Goal: Entertainment & Leisure: Consume media (video, audio)

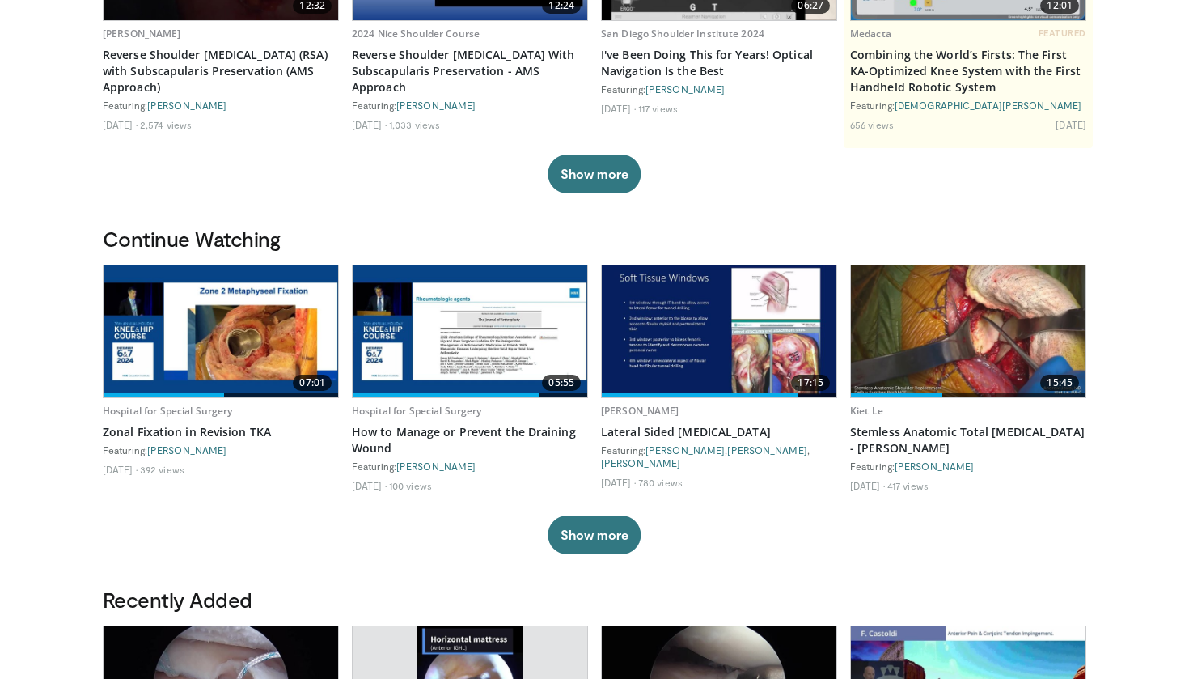
scroll to position [298, 0]
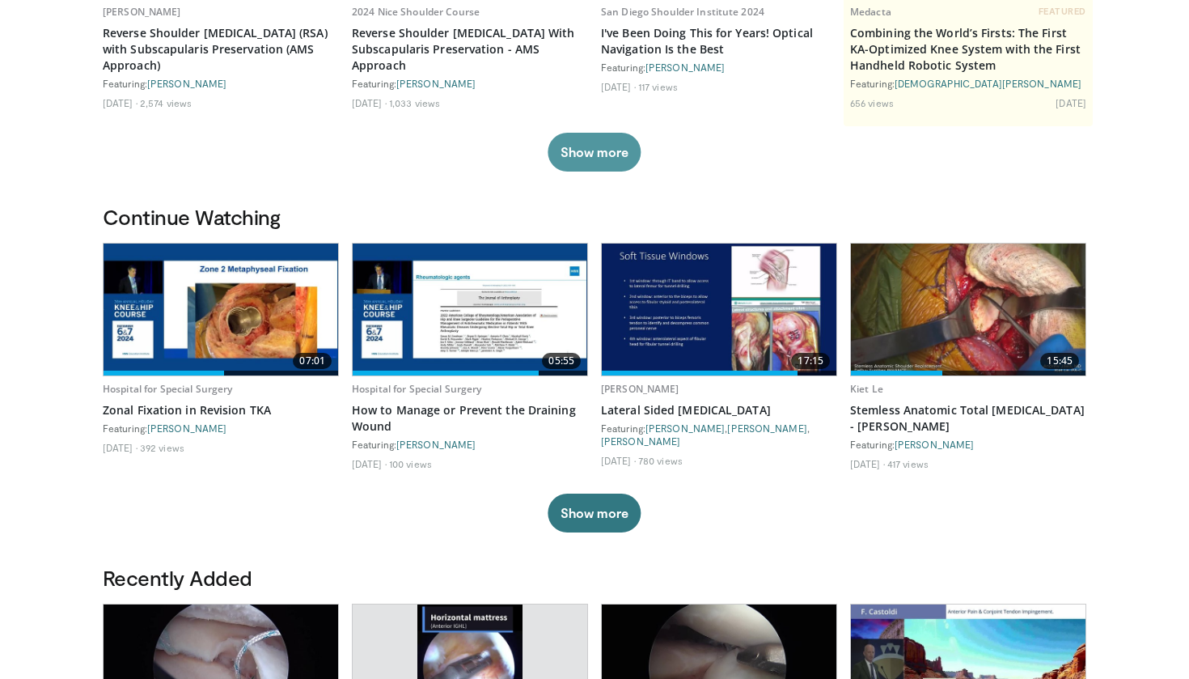
click at [585, 149] on button "Show more" at bounding box center [594, 152] width 93 height 39
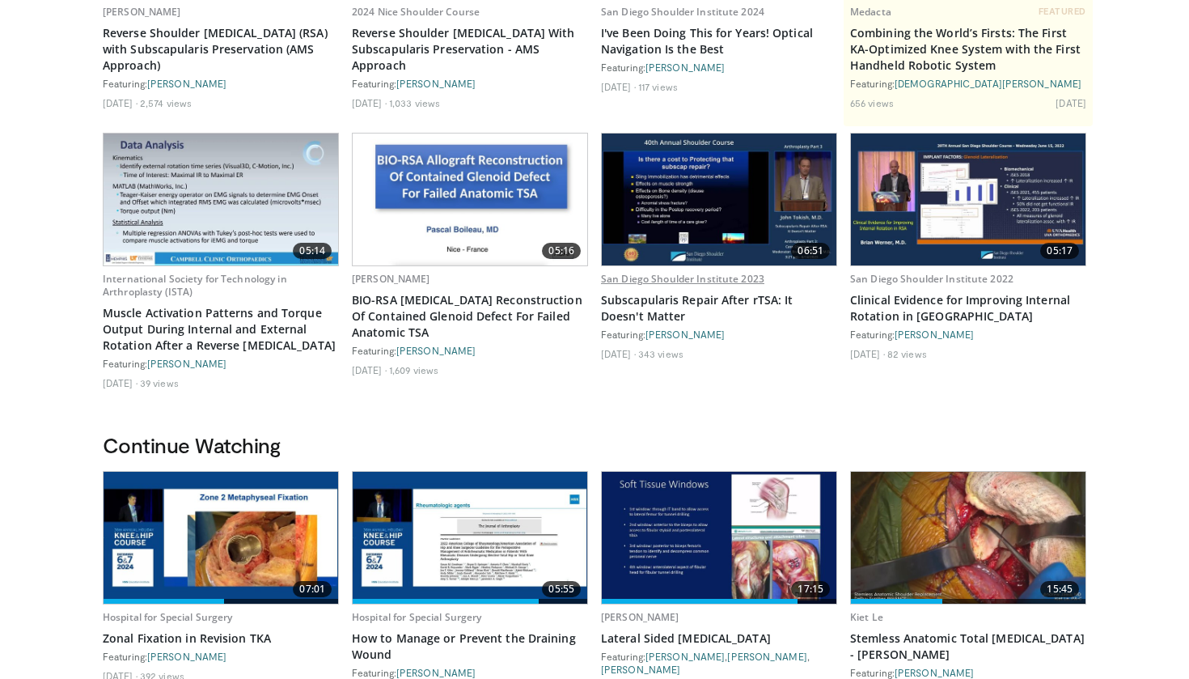
click at [726, 273] on link "San Diego Shoulder Institute 2023" at bounding box center [682, 279] width 163 height 14
click at [616, 303] on link "Subscapularis Repair After rTSA: It Doesn't Matter" at bounding box center [719, 308] width 236 height 32
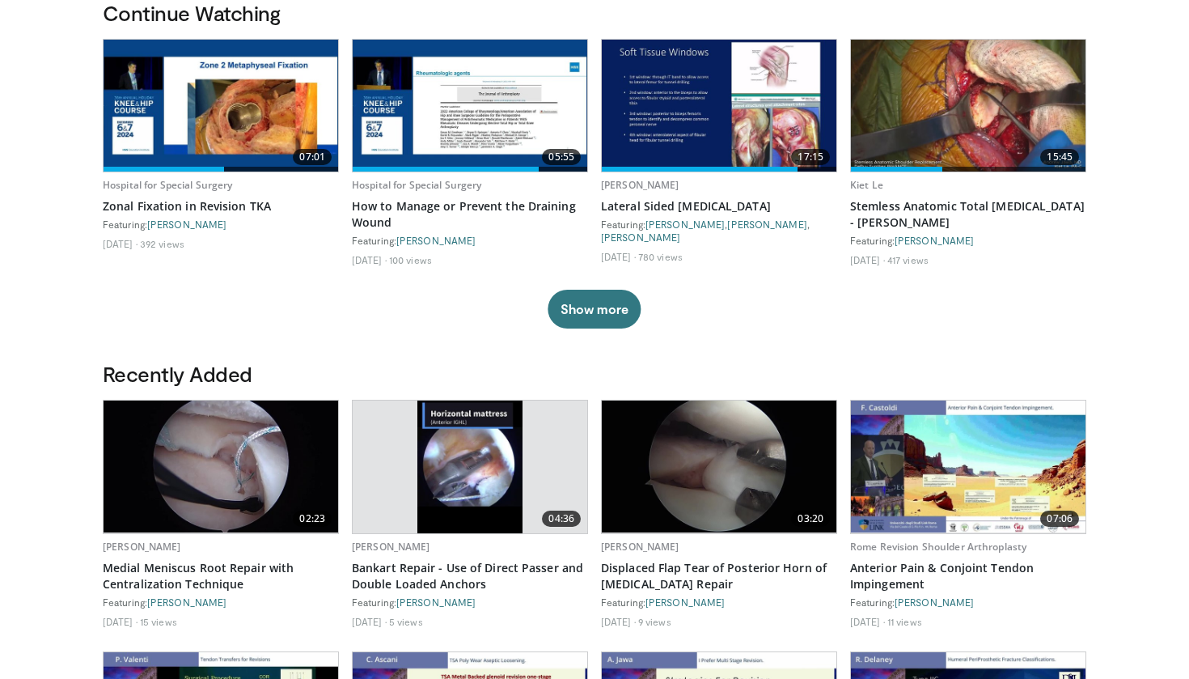
scroll to position [742, 0]
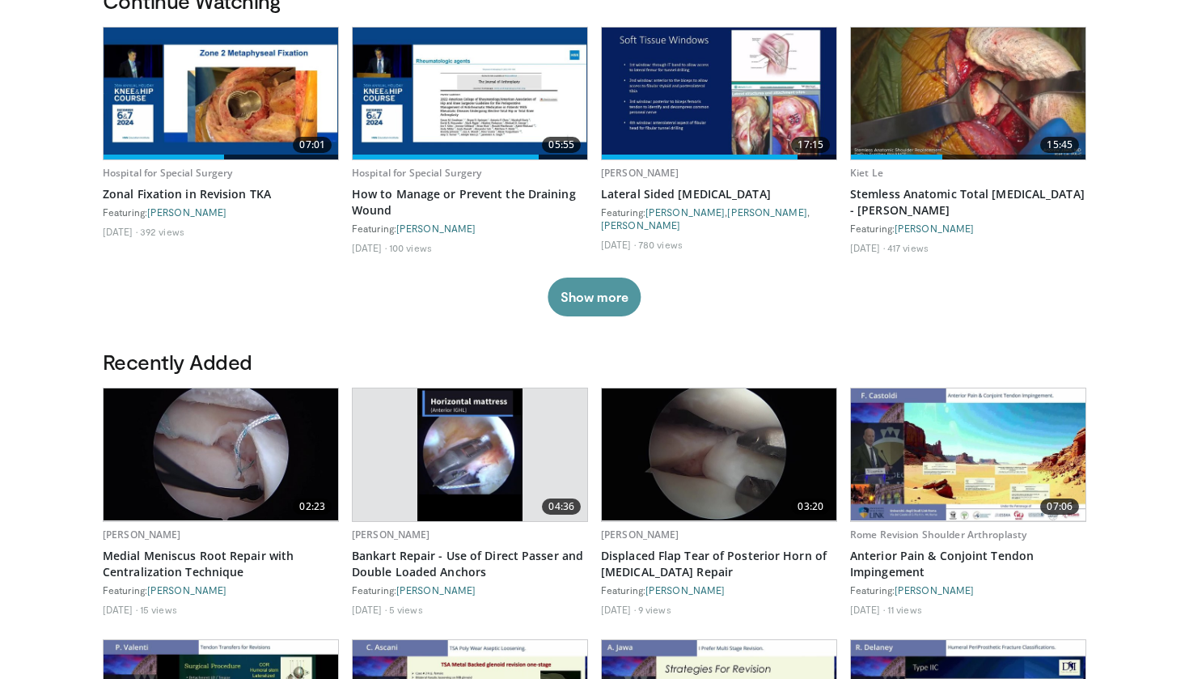
click at [586, 292] on button "Show more" at bounding box center [594, 296] width 93 height 39
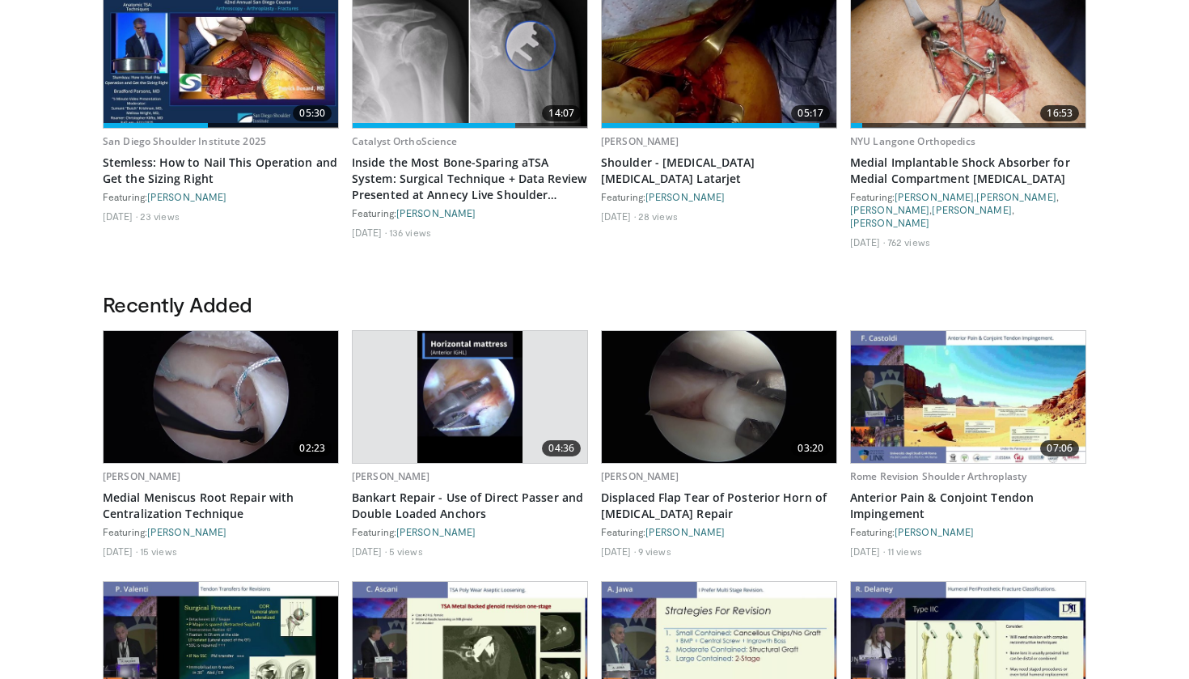
scroll to position [1281, 0]
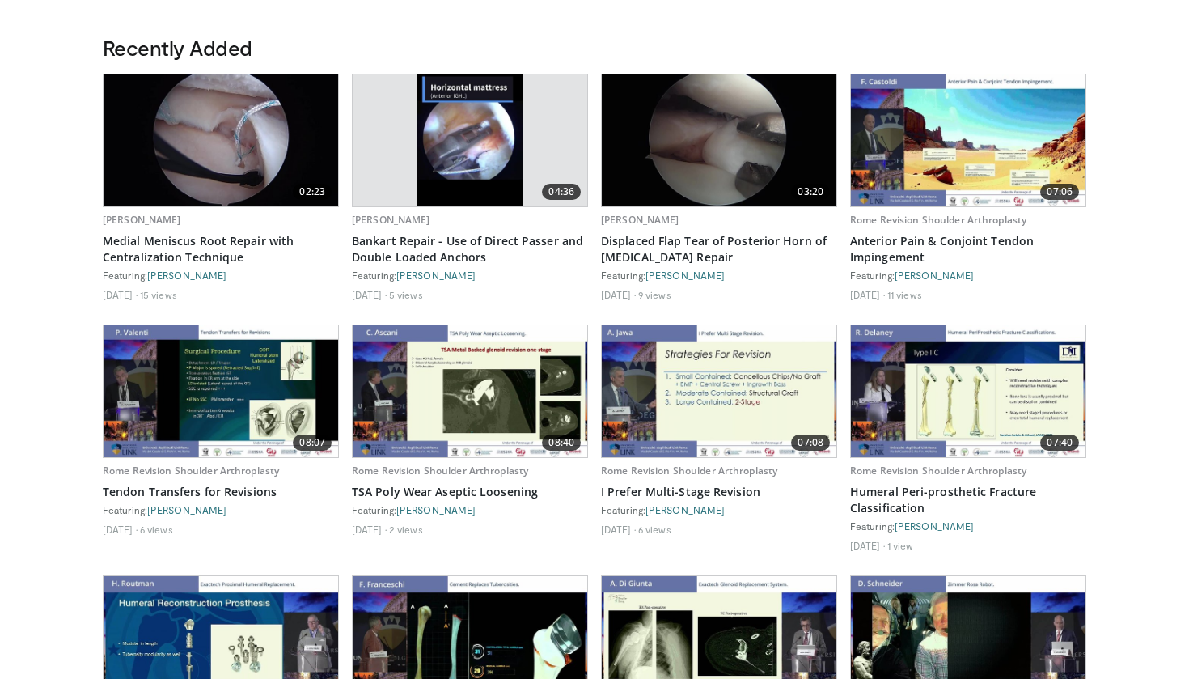
click at [493, 368] on img at bounding box center [470, 391] width 235 height 132
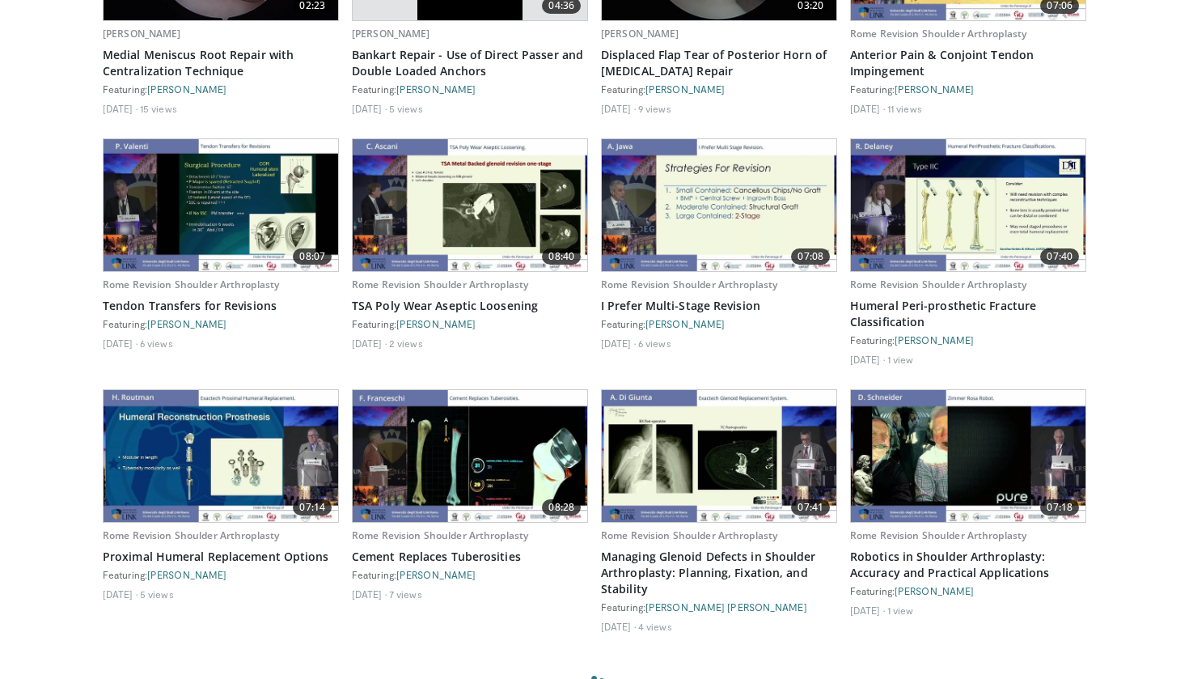
scroll to position [1470, 0]
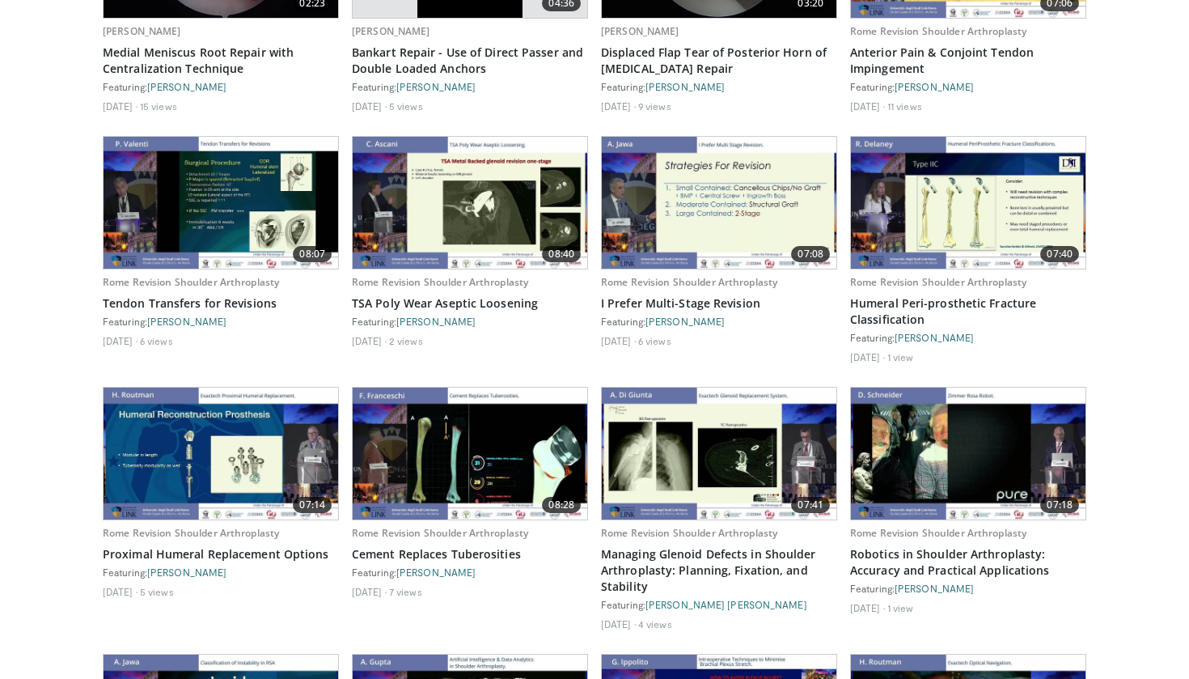
click at [192, 467] on img at bounding box center [221, 453] width 235 height 132
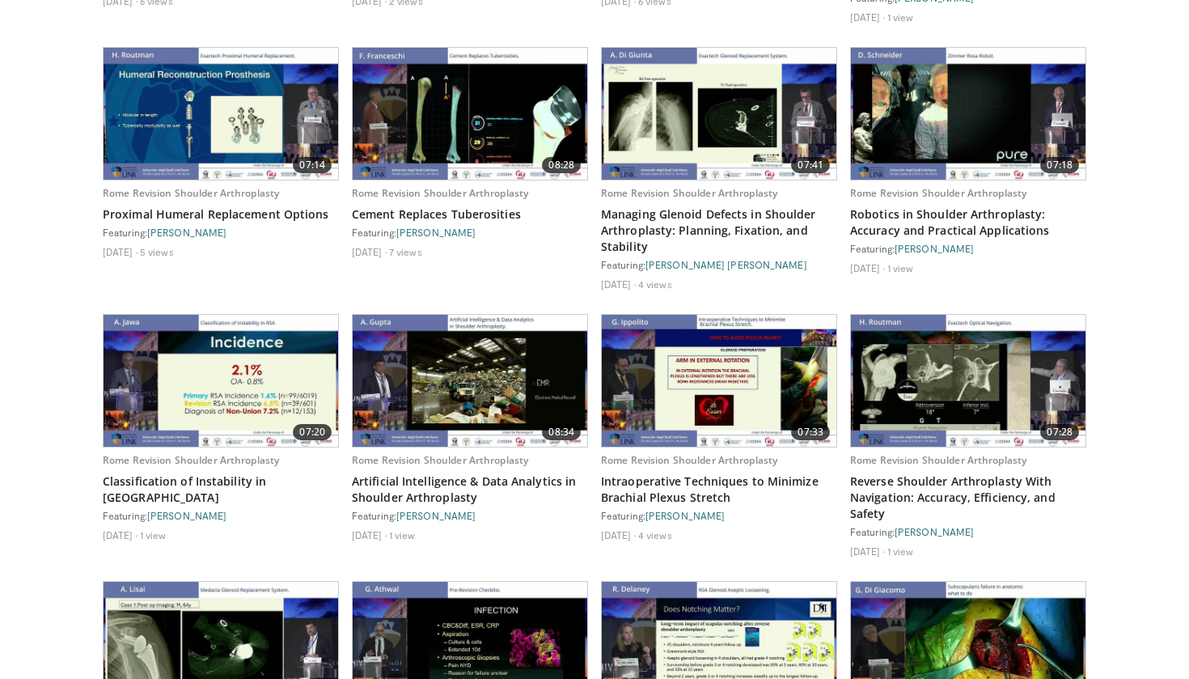
scroll to position [1811, 0]
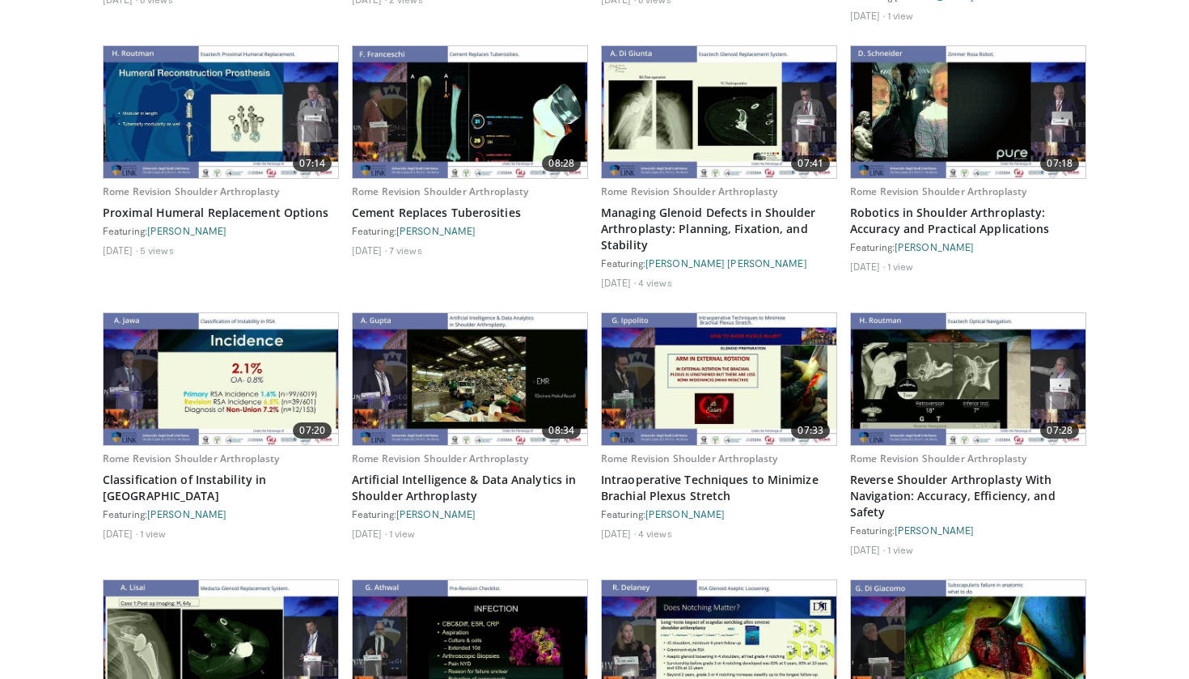
click at [923, 113] on img at bounding box center [968, 112] width 235 height 132
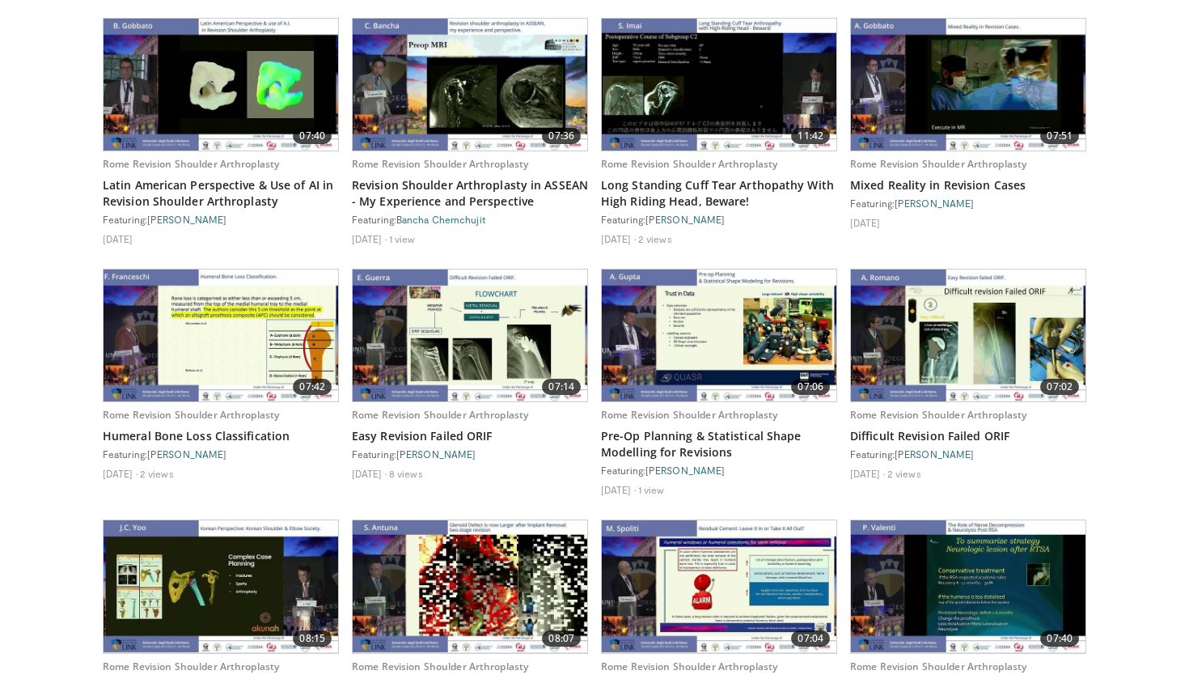
scroll to position [2622, 0]
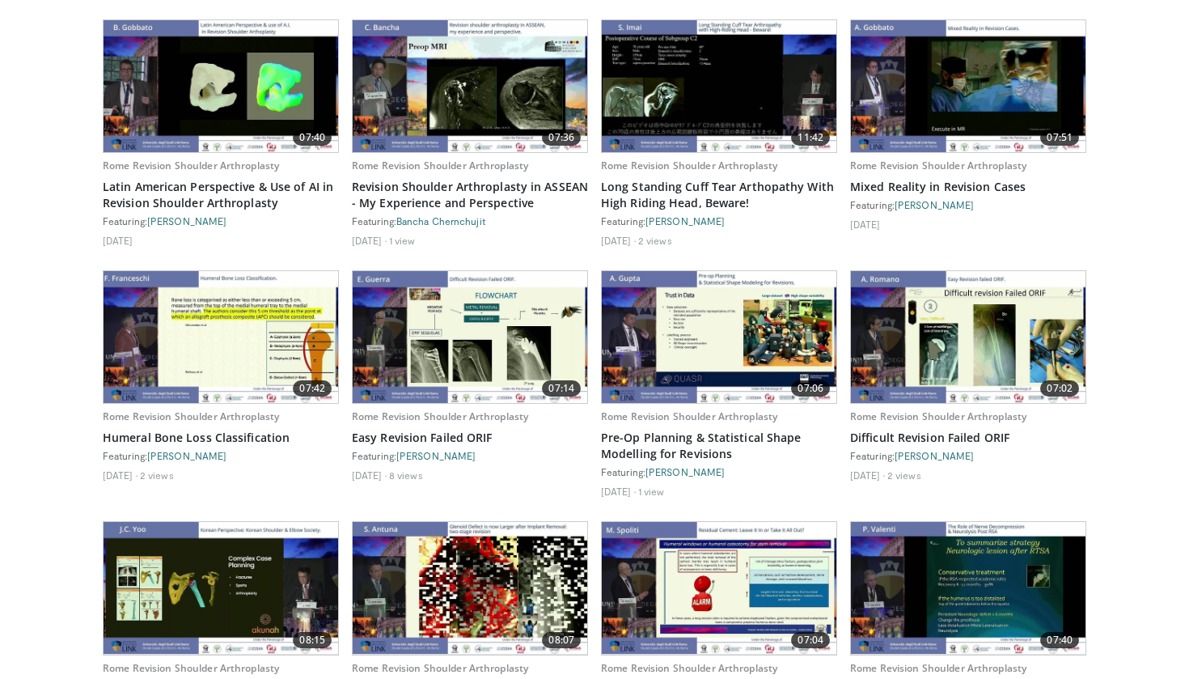
click at [958, 332] on img at bounding box center [968, 337] width 235 height 132
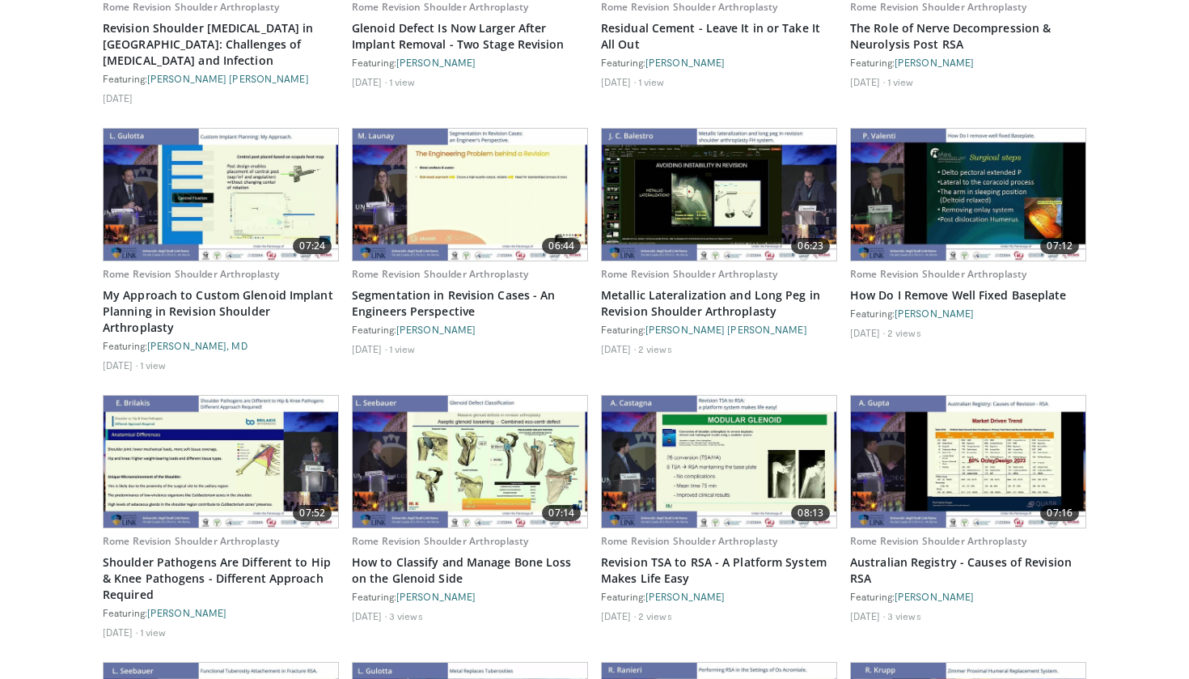
scroll to position [3288, 0]
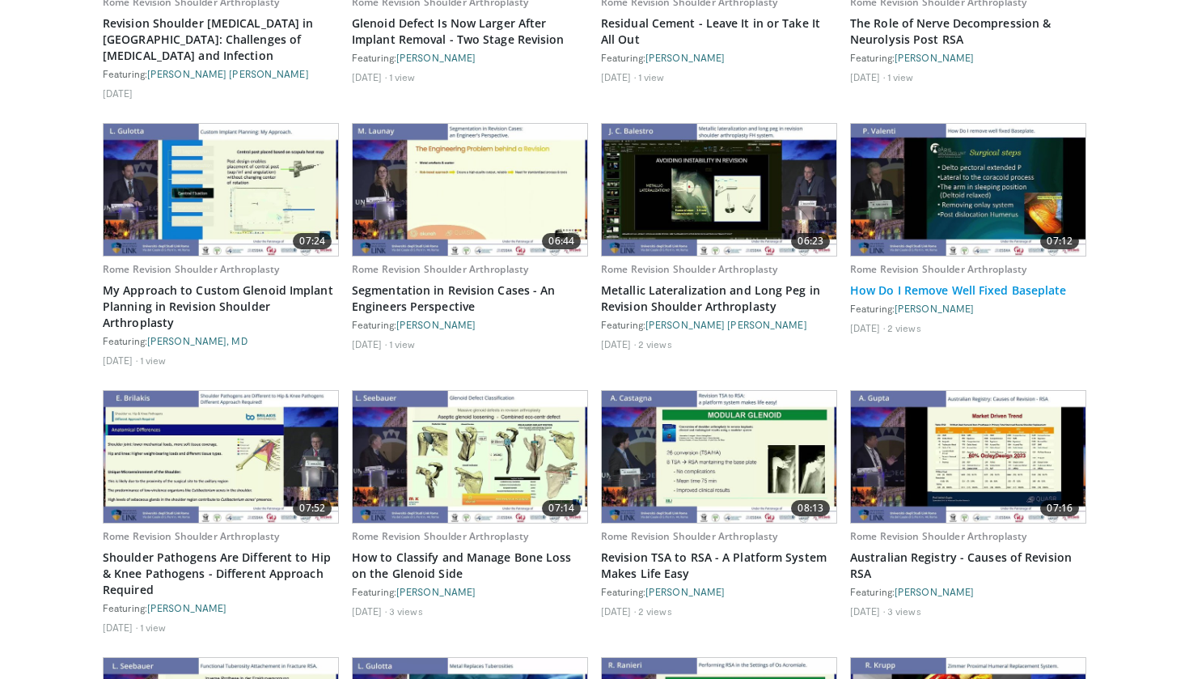
click at [985, 282] on link "How Do I Remove Well Fixed Baseplate" at bounding box center [968, 290] width 236 height 16
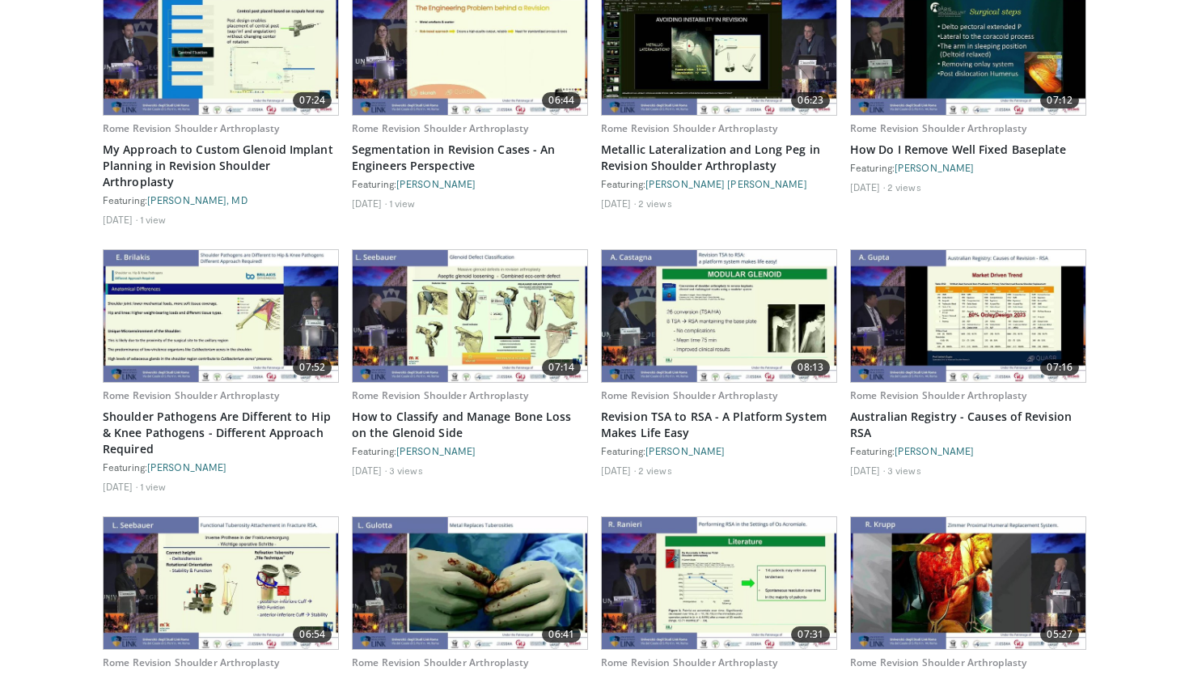
scroll to position [3430, 0]
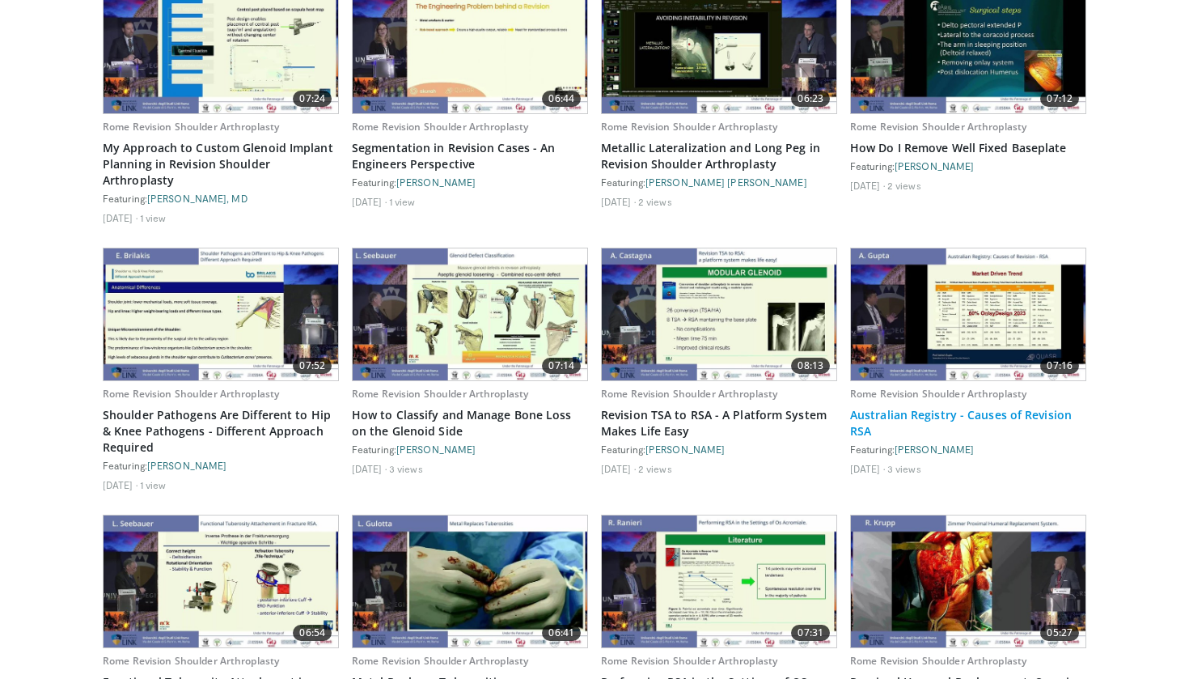
click at [921, 407] on link "Australian Registry - Causes of Revision RSA" at bounding box center [968, 423] width 236 height 32
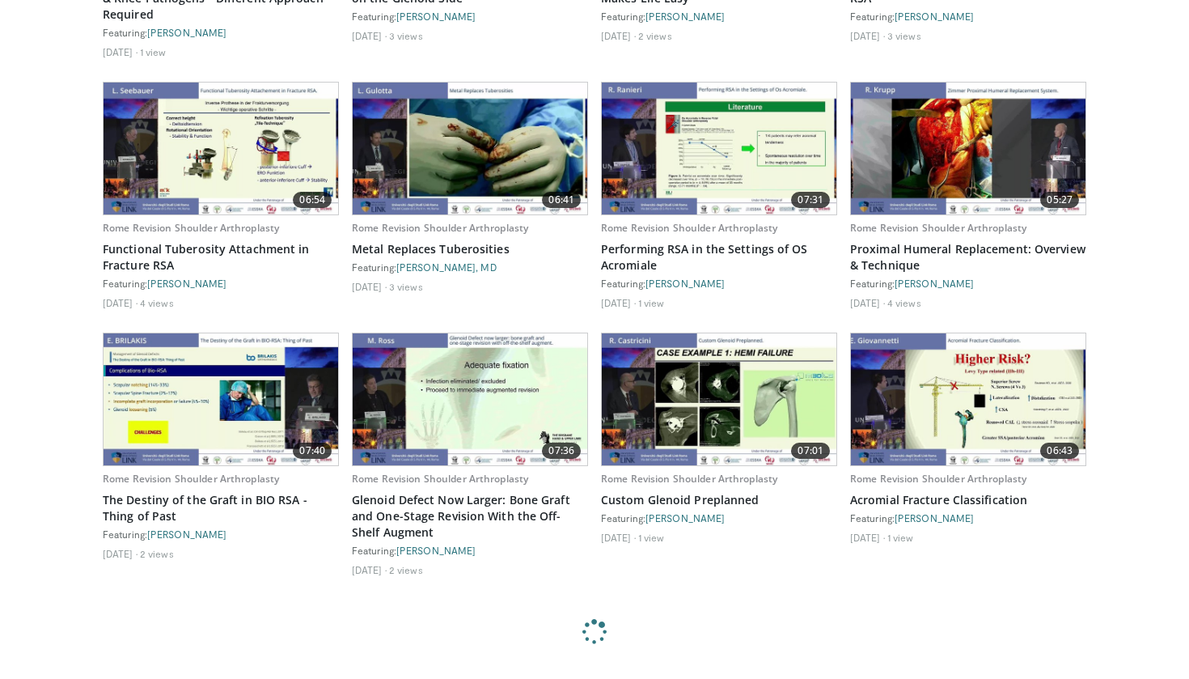
scroll to position [3864, 0]
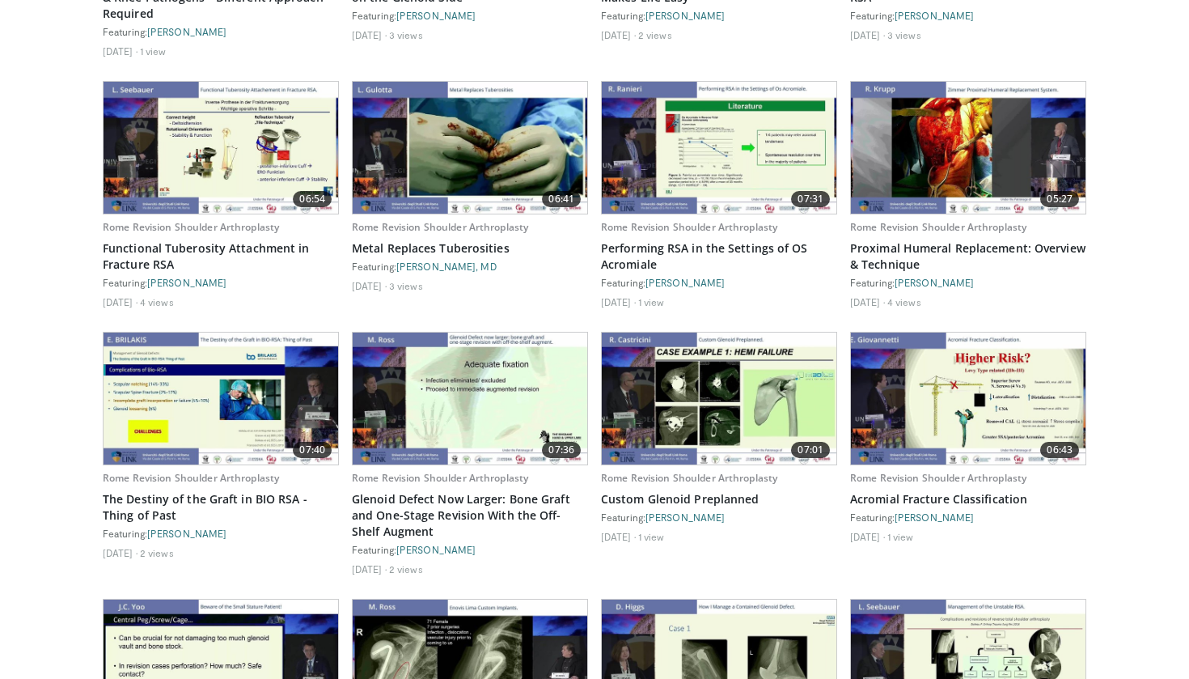
click at [673, 134] on img at bounding box center [719, 148] width 235 height 132
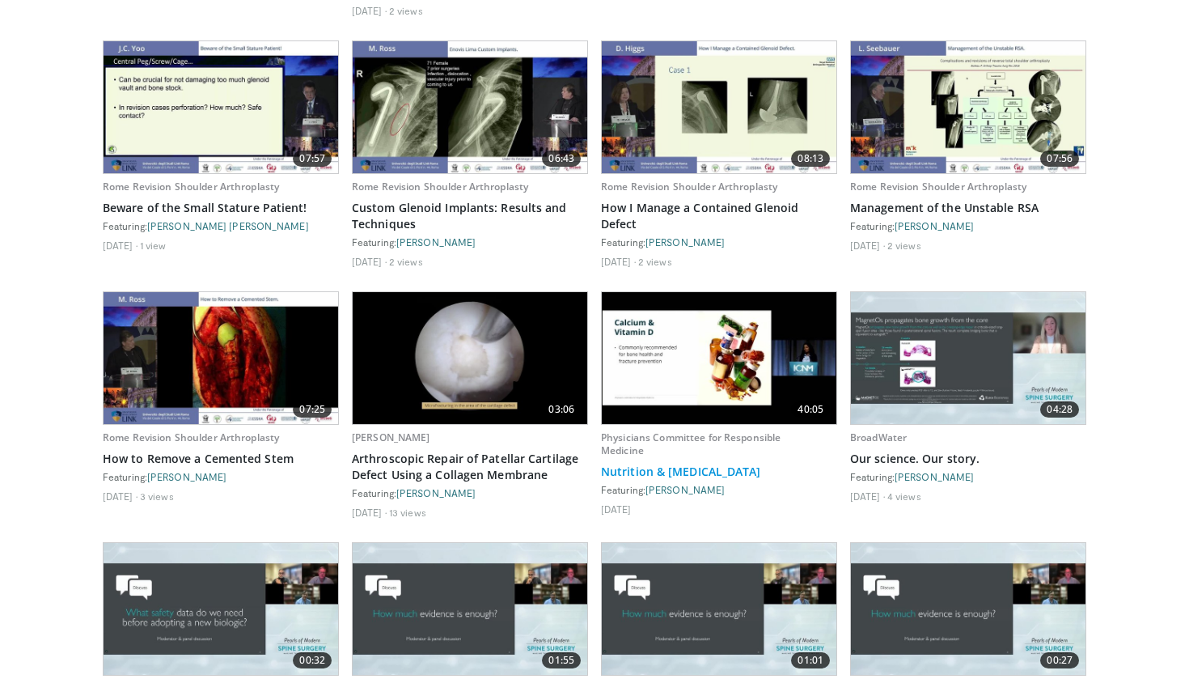
scroll to position [4430, 0]
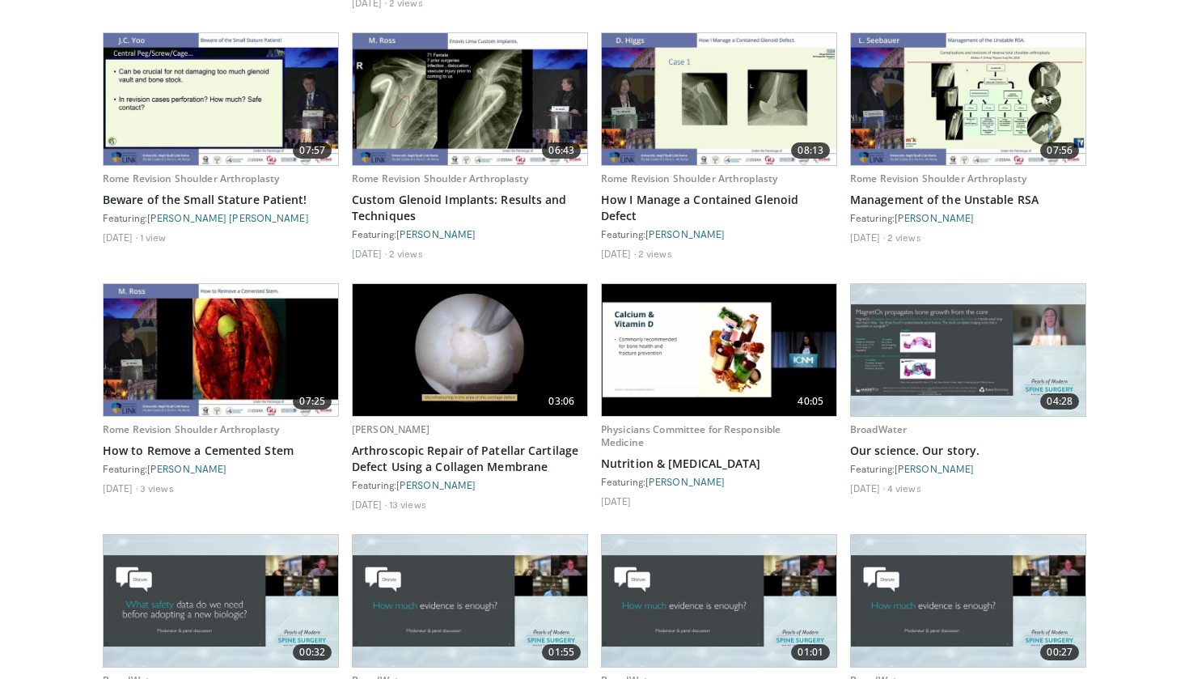
click at [999, 77] on img at bounding box center [968, 99] width 235 height 132
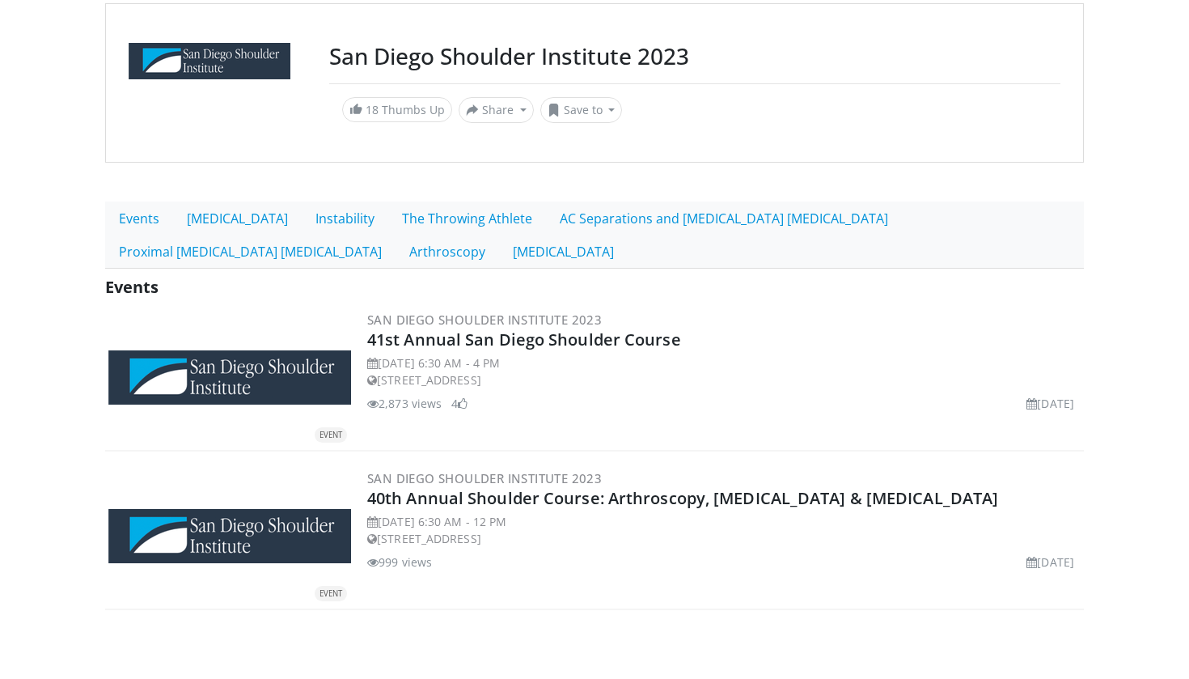
scroll to position [136, 0]
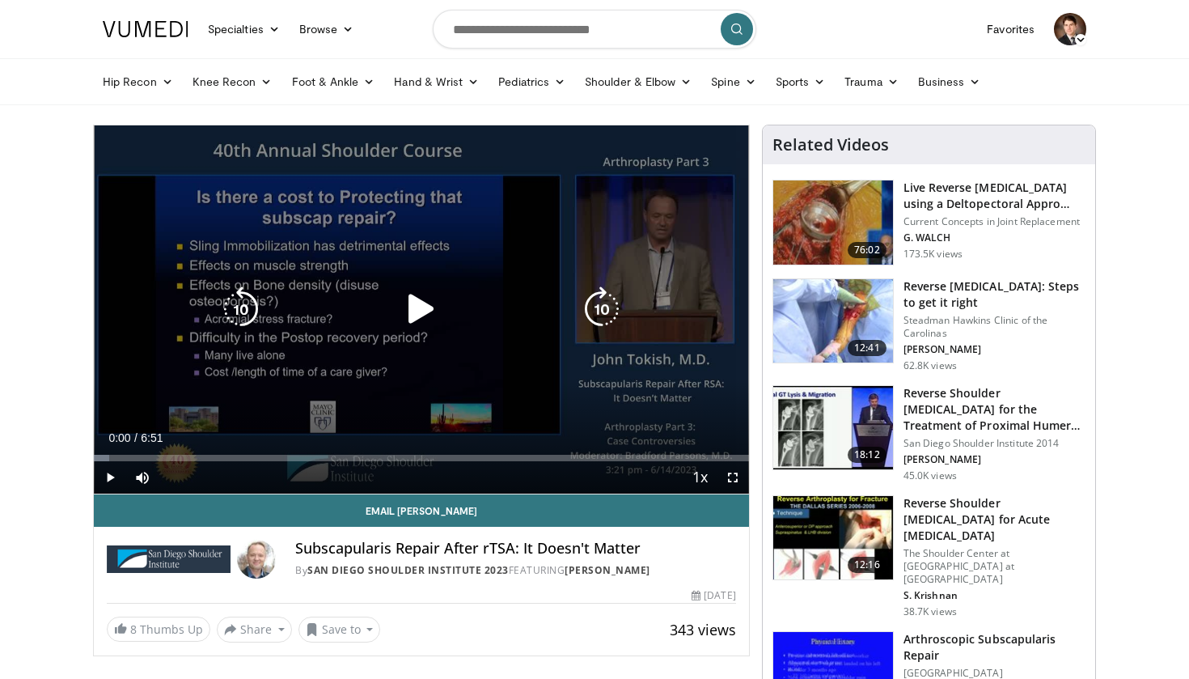
click at [420, 309] on icon "Video Player" at bounding box center [421, 308] width 45 height 45
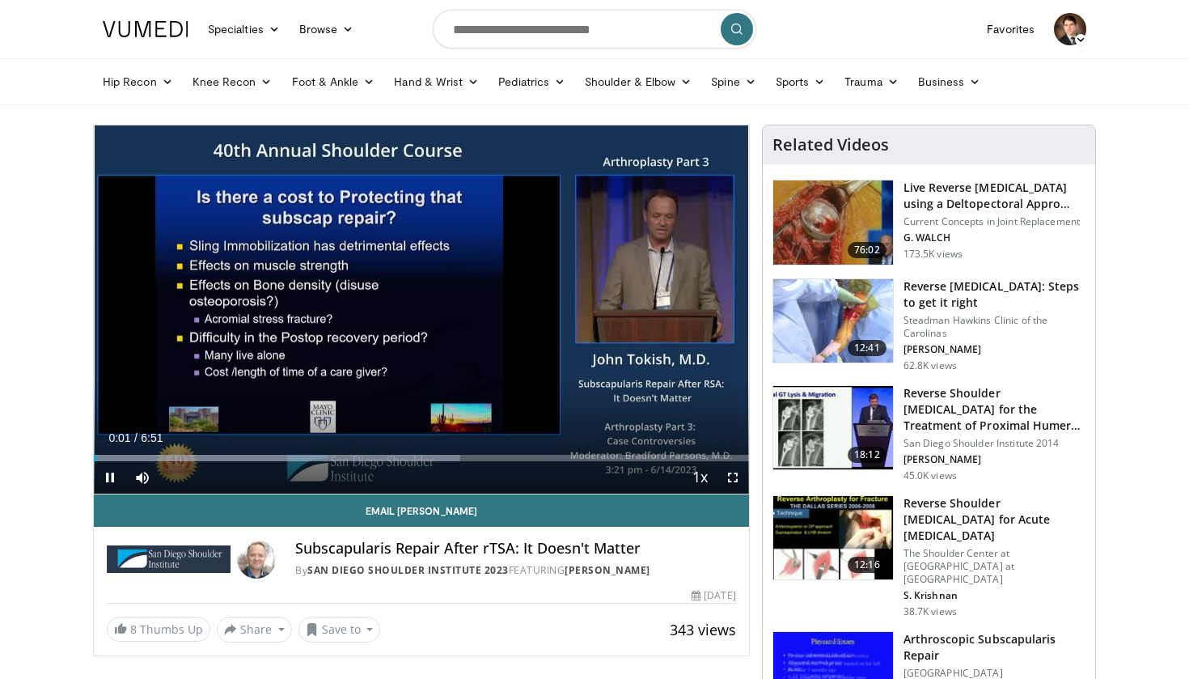
click at [730, 475] on span "Video Player" at bounding box center [733, 477] width 32 height 32
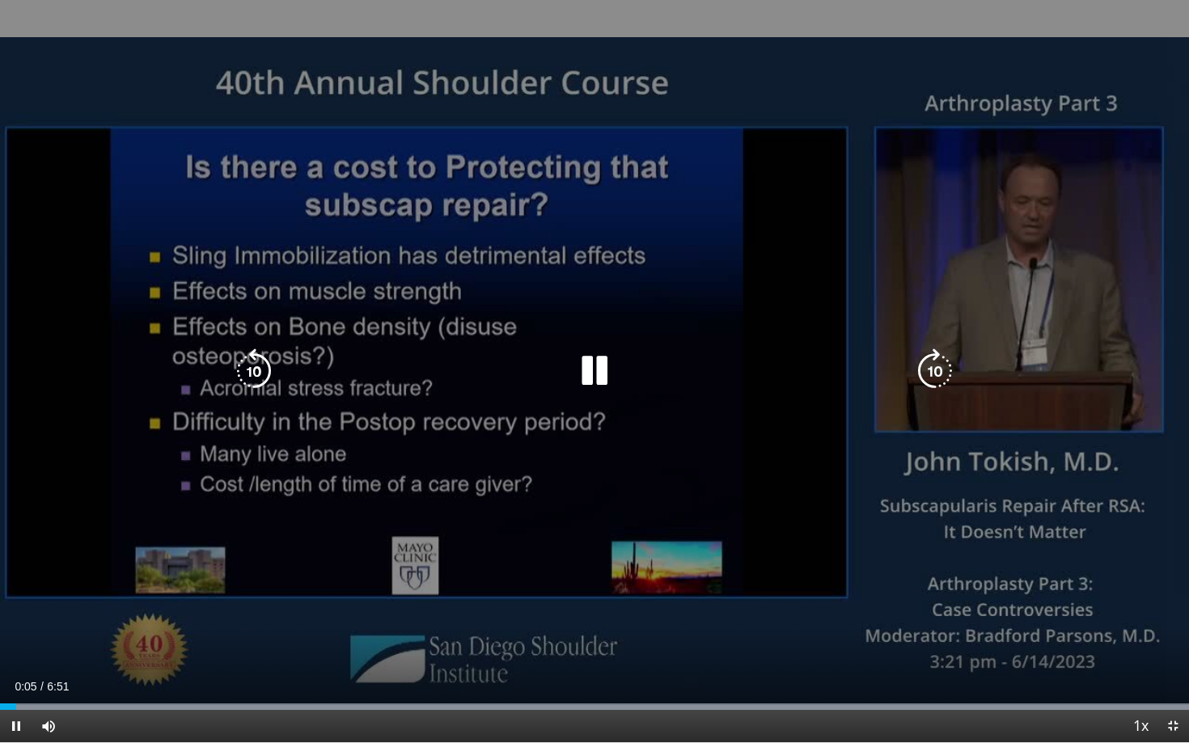
click at [934, 363] on icon "Video Player" at bounding box center [934, 371] width 45 height 45
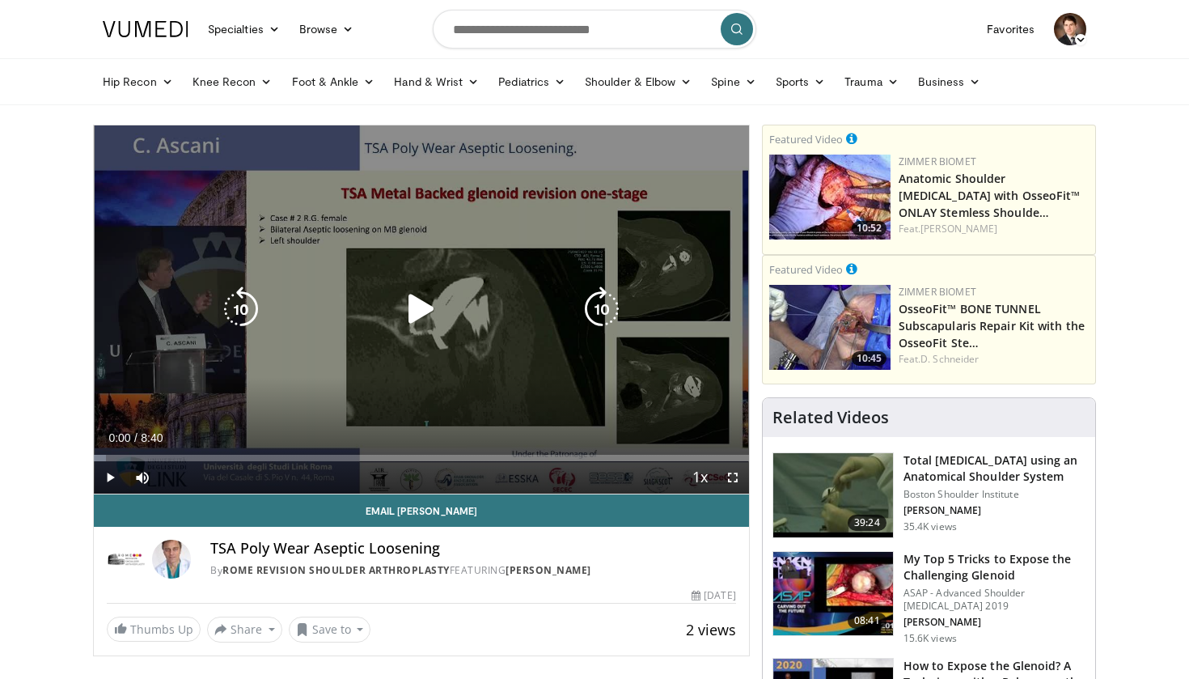
click at [415, 314] on icon "Video Player" at bounding box center [421, 308] width 45 height 45
click at [601, 311] on icon "Video Player" at bounding box center [601, 308] width 45 height 45
click at [600, 304] on icon "Video Player" at bounding box center [601, 308] width 45 height 45
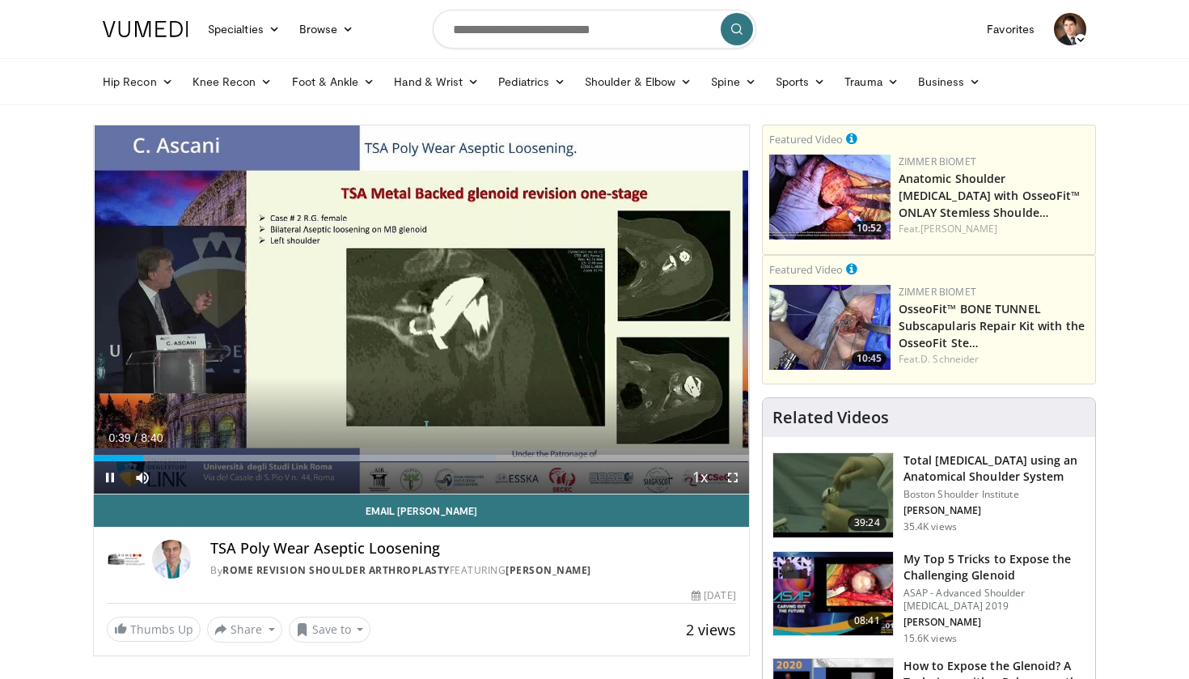
click at [737, 470] on span "Video Player" at bounding box center [733, 477] width 32 height 32
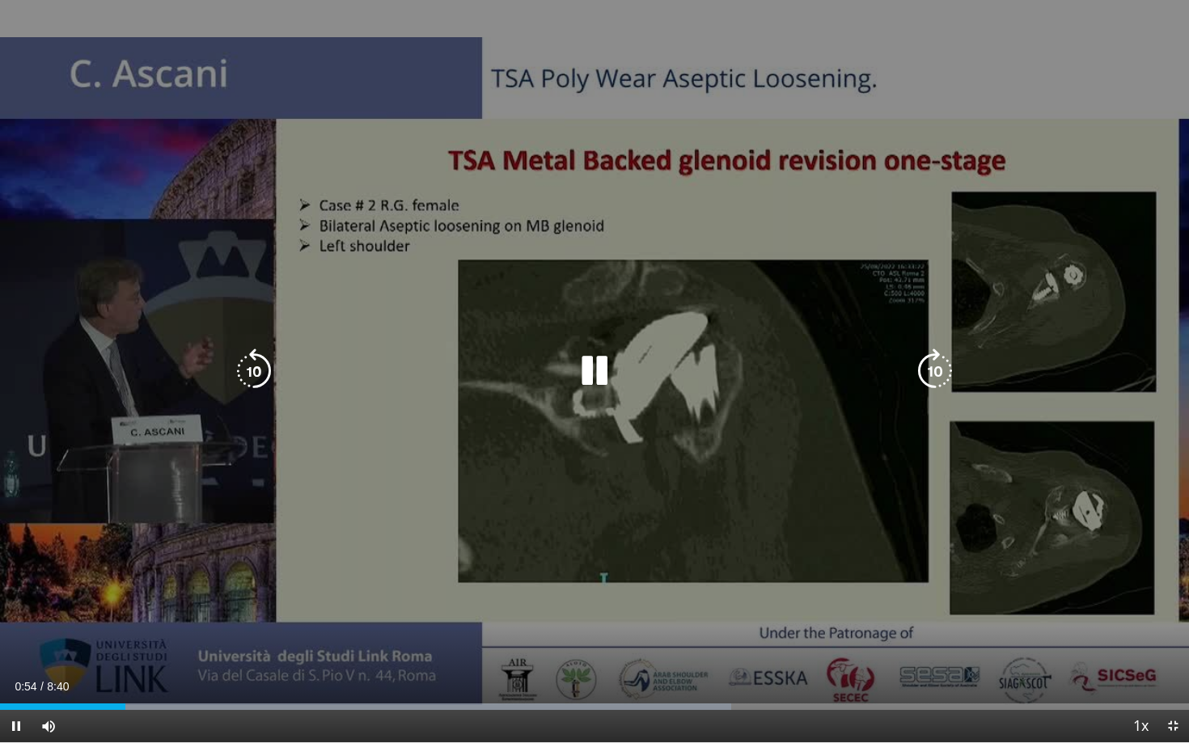
click at [937, 370] on icon "Video Player" at bounding box center [934, 371] width 45 height 45
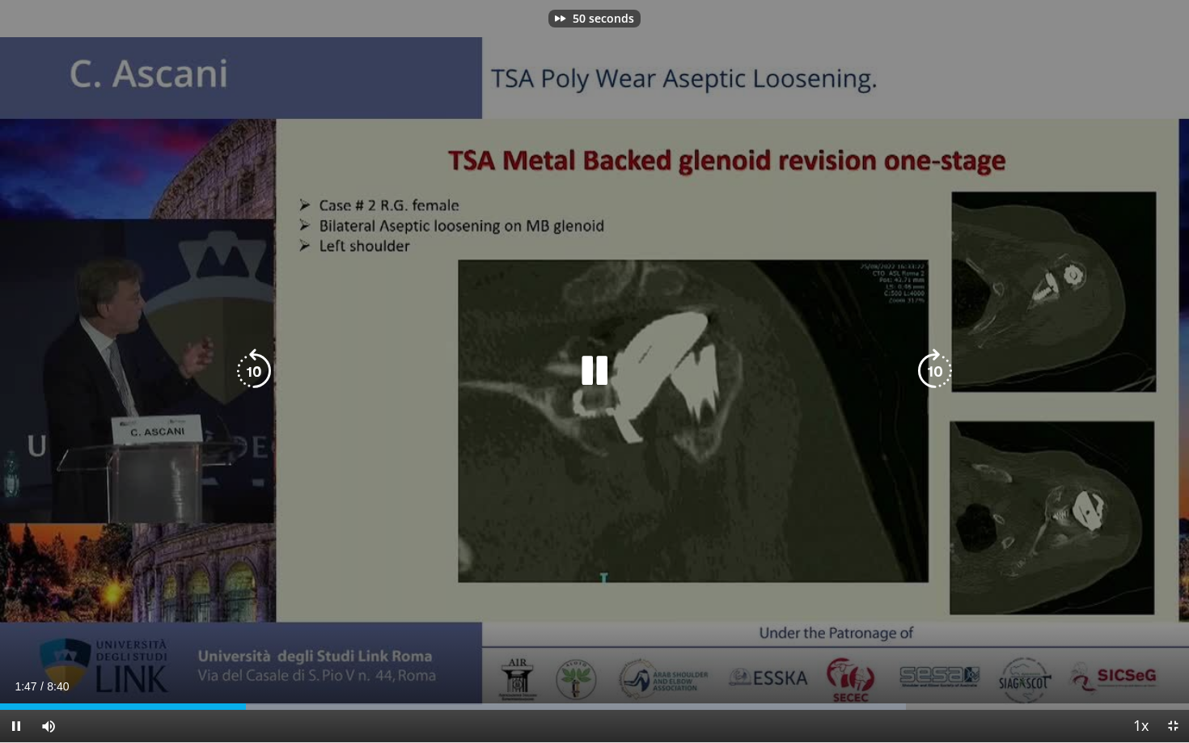
click at [937, 370] on icon "Video Player" at bounding box center [934, 371] width 45 height 45
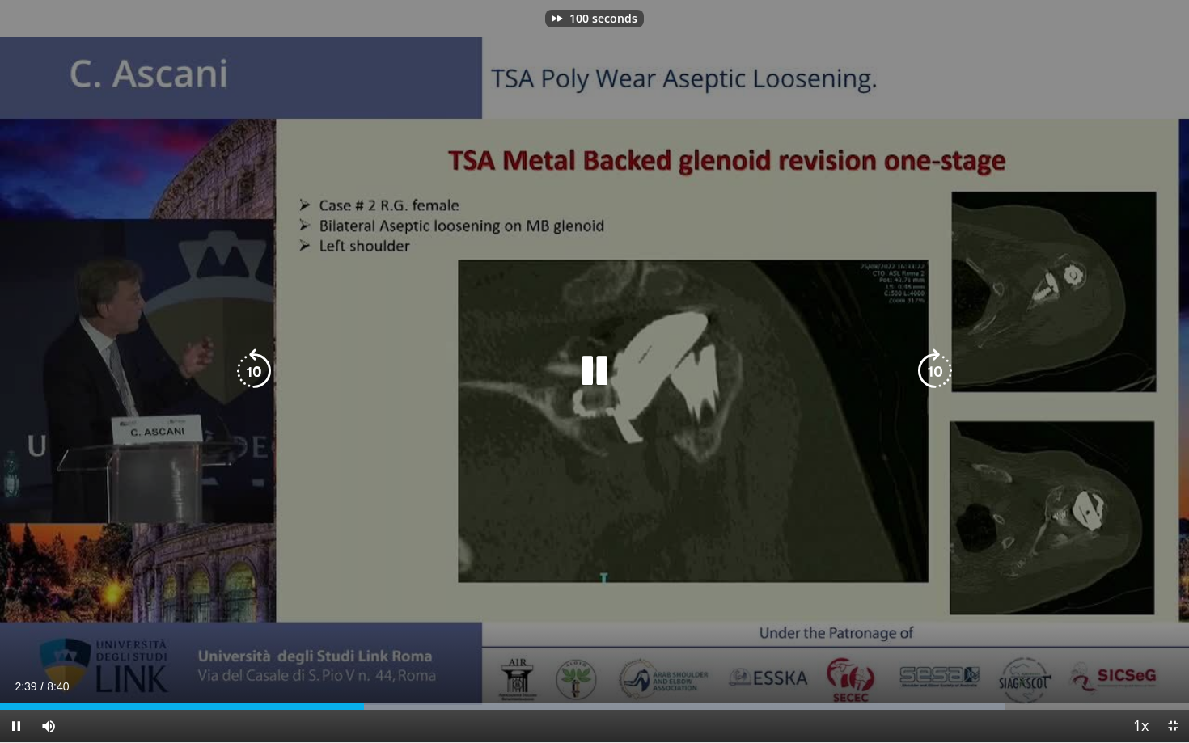
click at [937, 370] on icon "Video Player" at bounding box center [934, 371] width 45 height 45
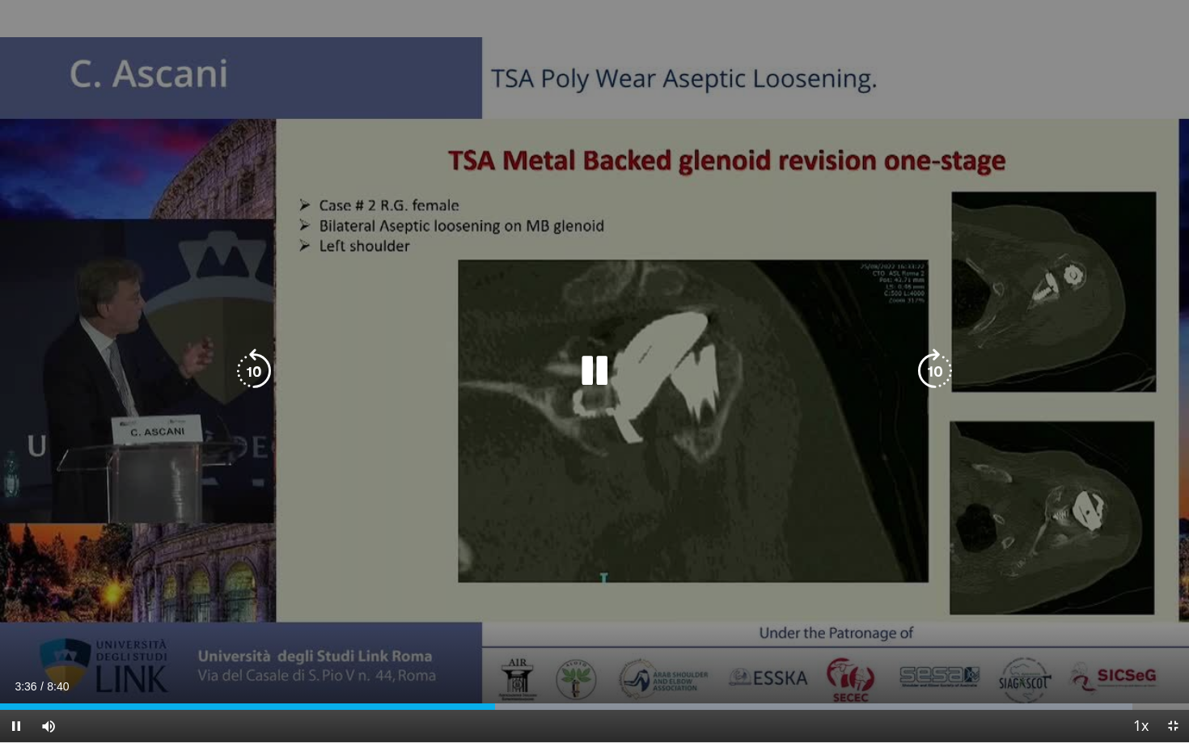
click at [934, 375] on icon "Video Player" at bounding box center [934, 371] width 45 height 45
click at [927, 368] on icon "Video Player" at bounding box center [934, 371] width 45 height 45
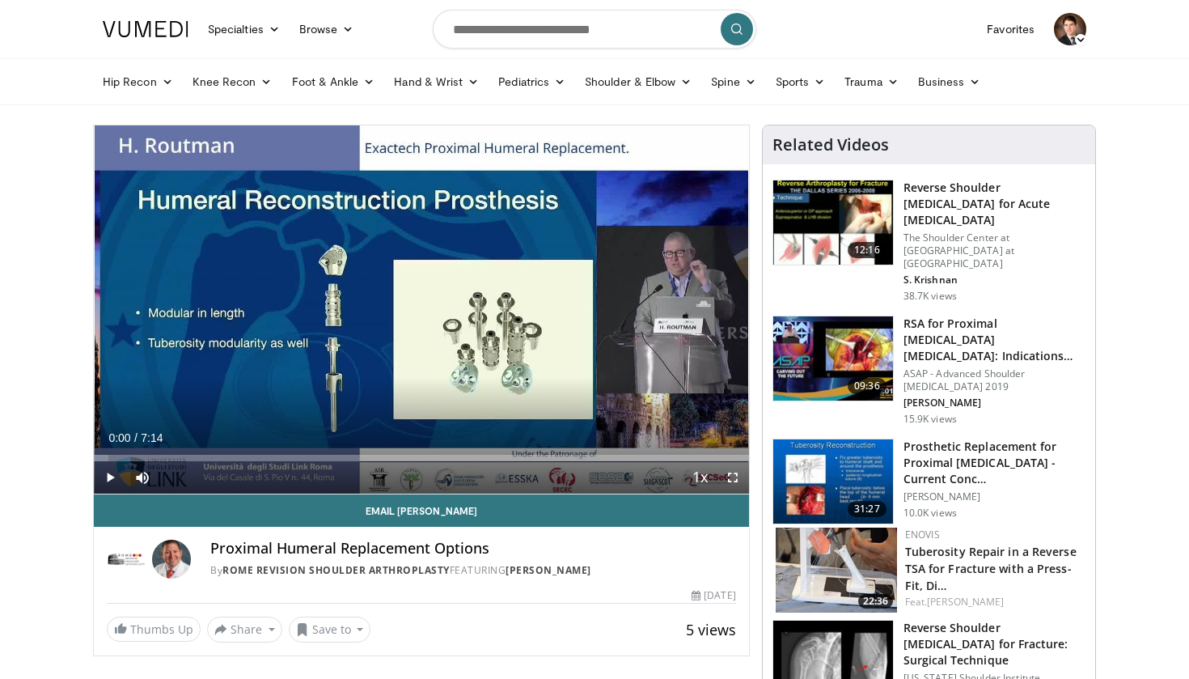
click at [119, 478] on span "Video Player" at bounding box center [110, 477] width 32 height 32
click at [731, 477] on span "Video Player" at bounding box center [733, 477] width 32 height 32
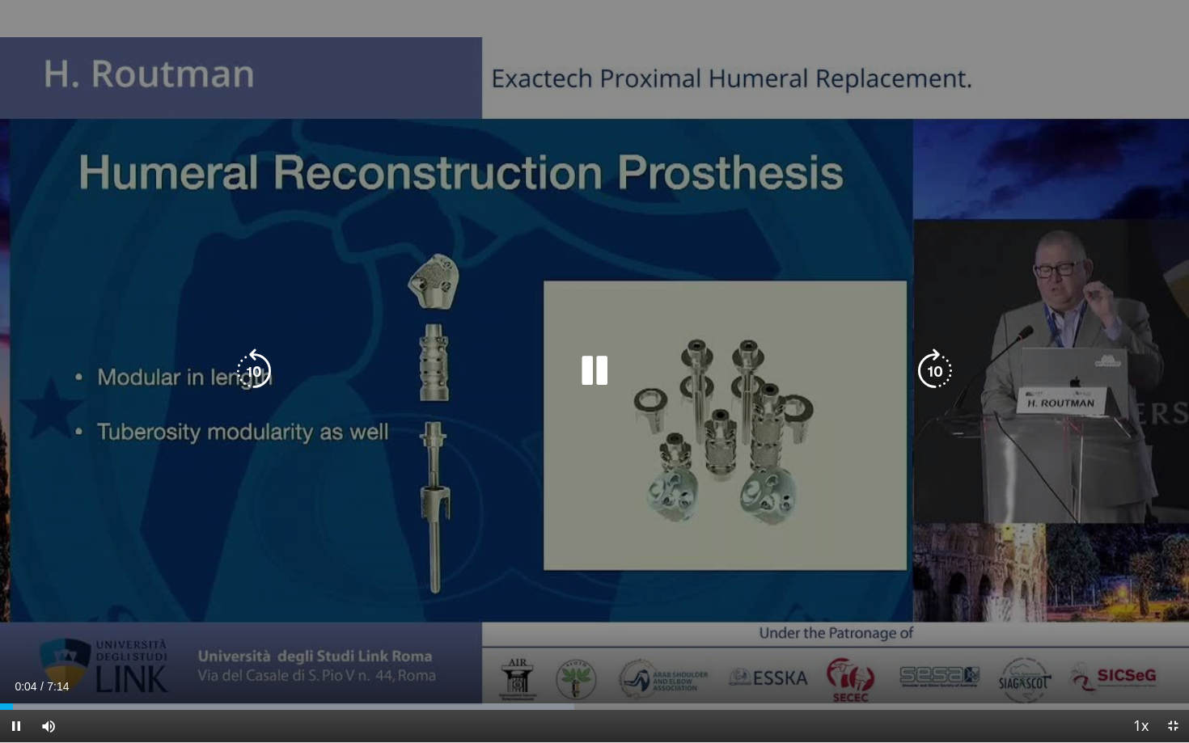
click at [947, 366] on icon "Video Player" at bounding box center [934, 371] width 45 height 45
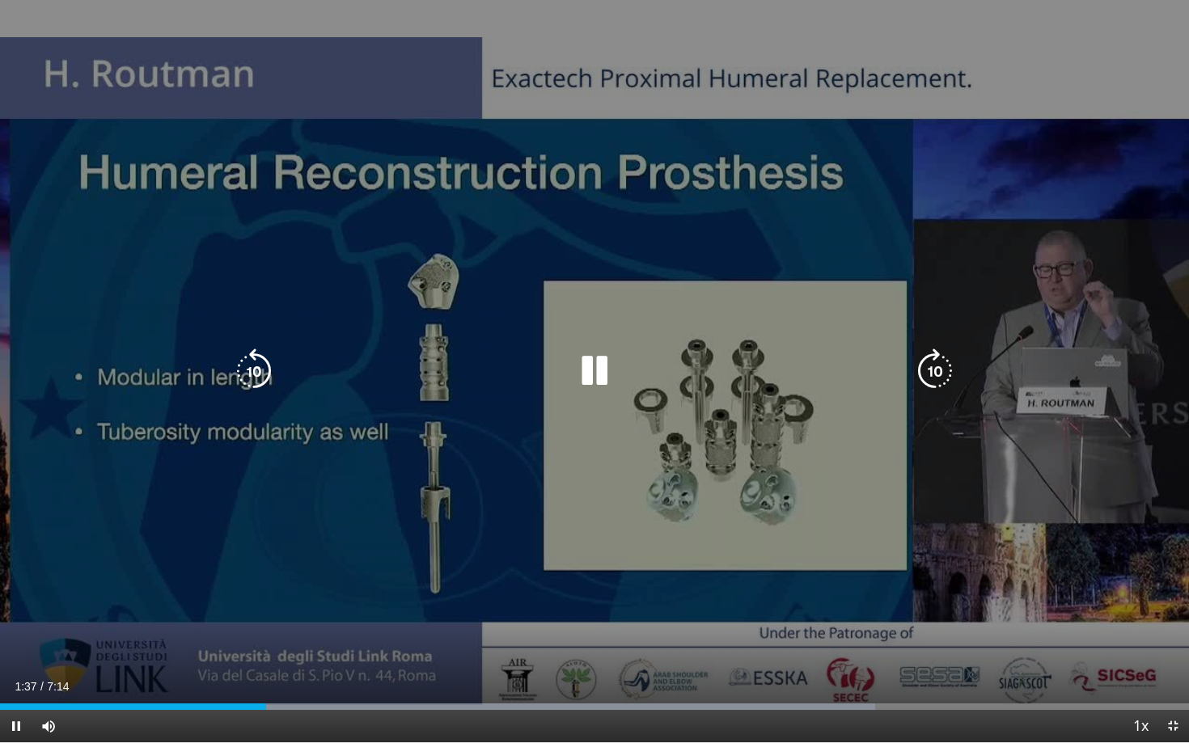
click at [953, 366] on icon "Video Player" at bounding box center [934, 371] width 45 height 45
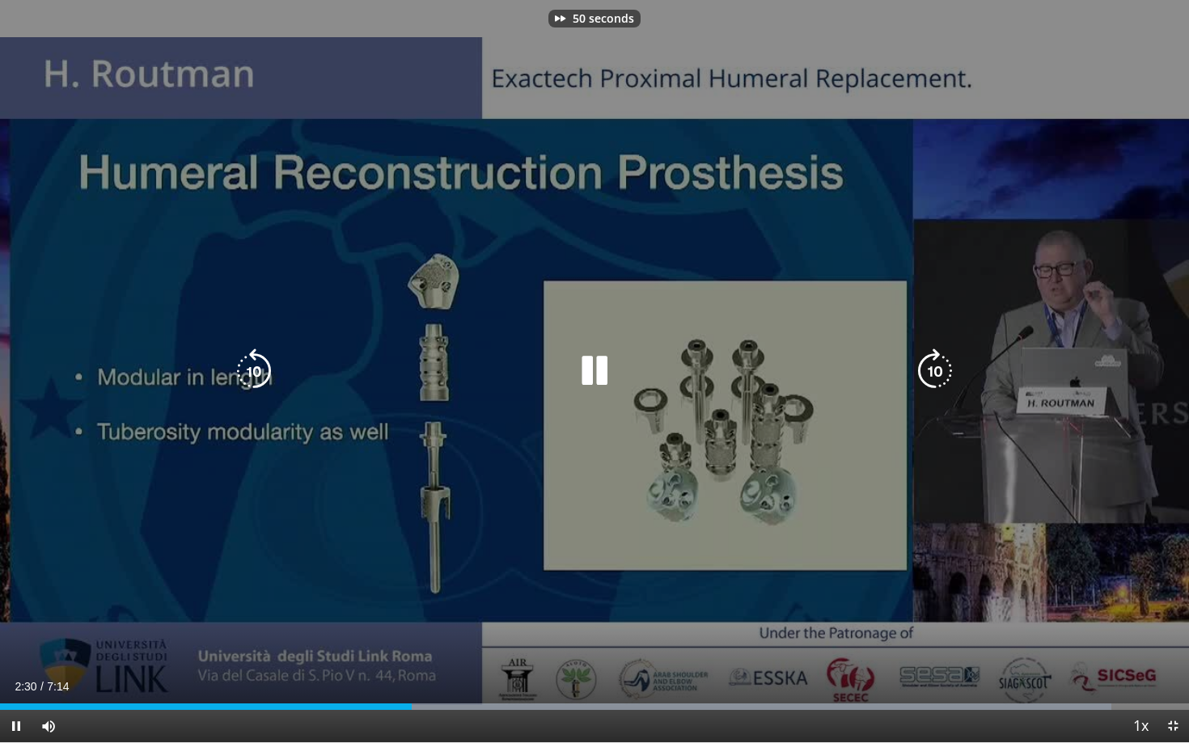
click at [953, 366] on icon "Video Player" at bounding box center [934, 371] width 45 height 45
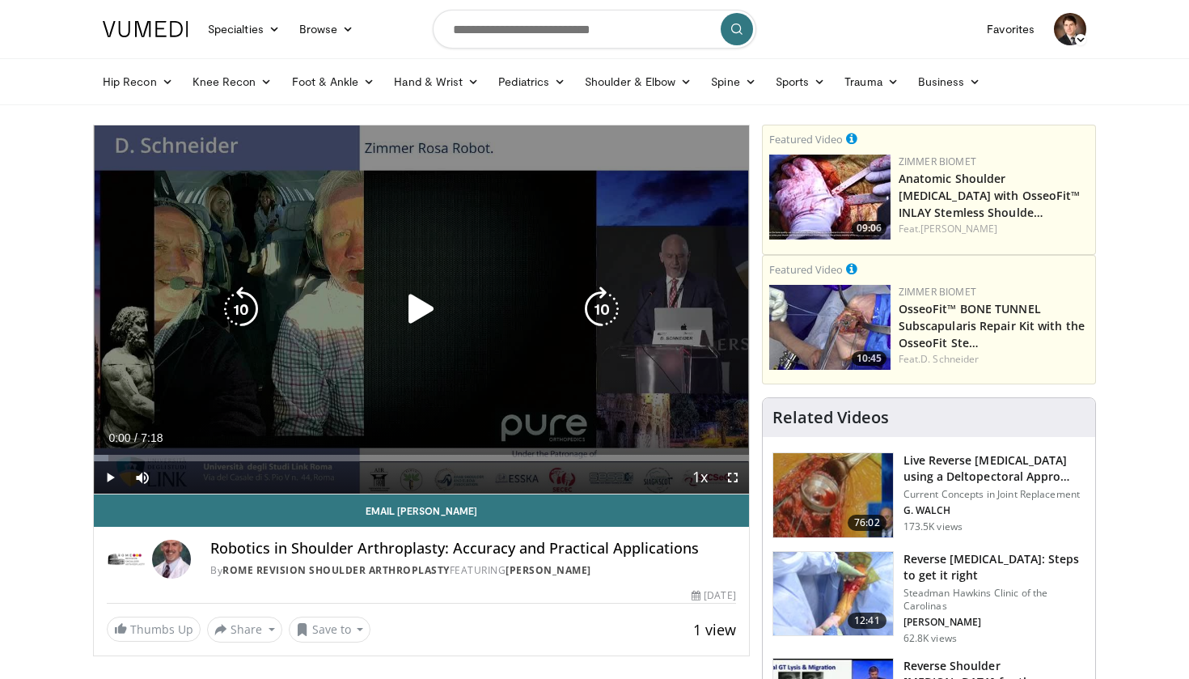
click at [422, 306] on icon "Video Player" at bounding box center [421, 308] width 45 height 45
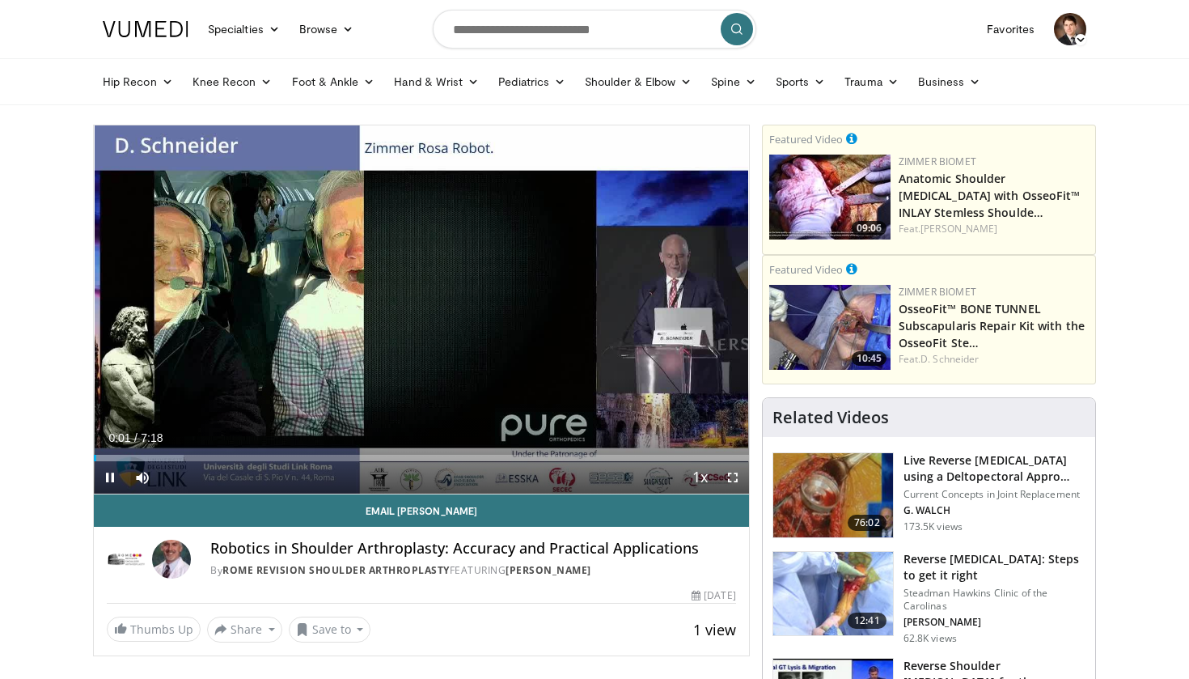
click at [735, 476] on span "Video Player" at bounding box center [733, 477] width 32 height 32
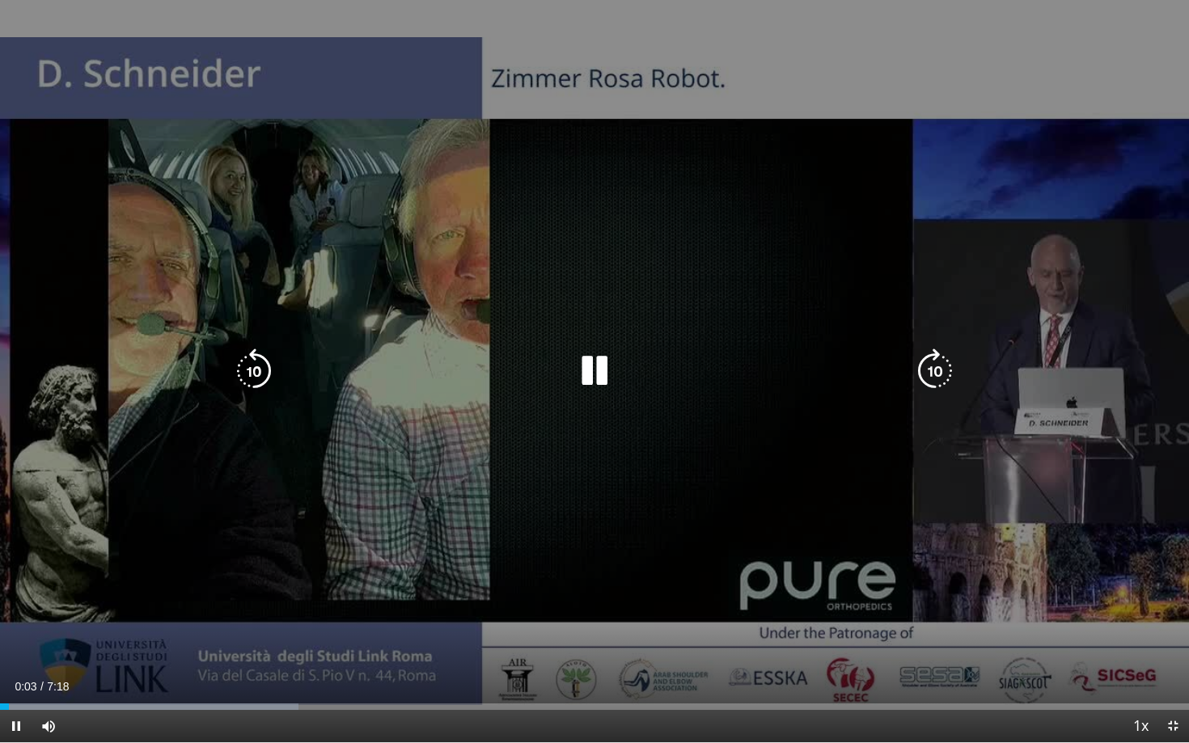
click at [935, 370] on icon "Video Player" at bounding box center [934, 371] width 45 height 45
click at [259, 361] on icon "Video Player" at bounding box center [253, 371] width 45 height 45
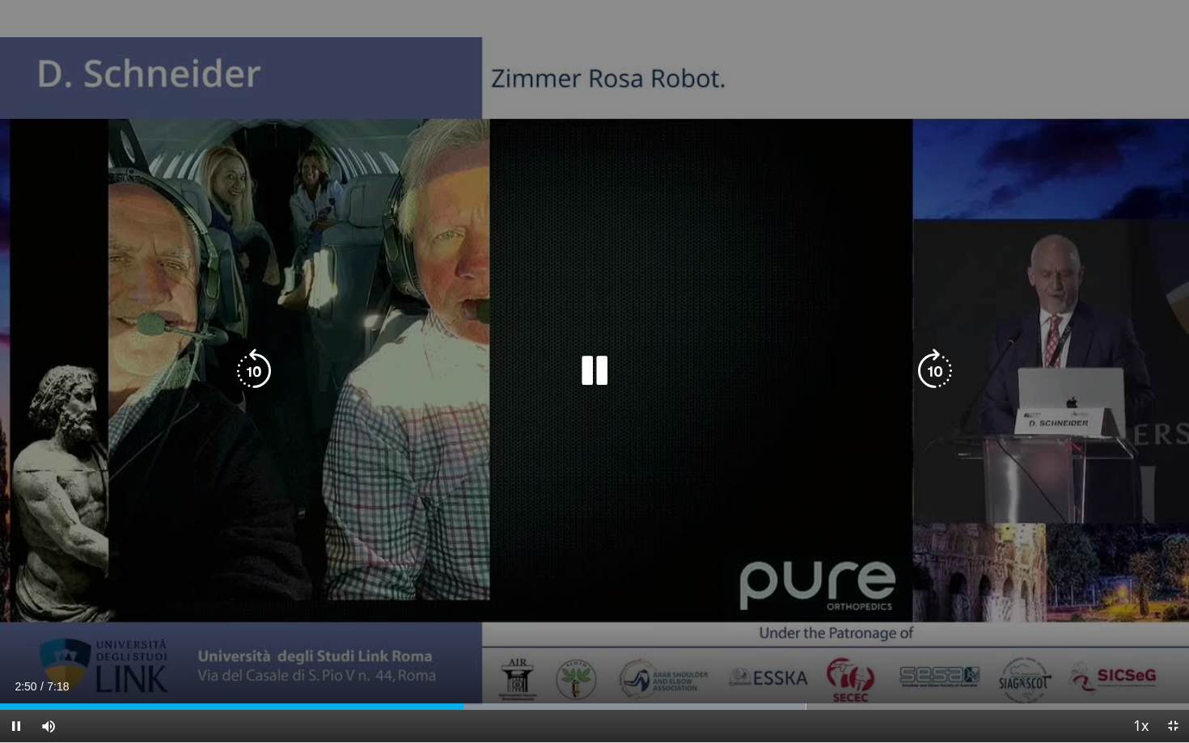
click at [588, 370] on icon "Video Player" at bounding box center [594, 371] width 45 height 45
click at [591, 371] on icon "Video Player" at bounding box center [594, 371] width 45 height 45
click at [935, 379] on icon "Video Player" at bounding box center [934, 371] width 45 height 45
click at [941, 369] on icon "Video Player" at bounding box center [934, 371] width 45 height 45
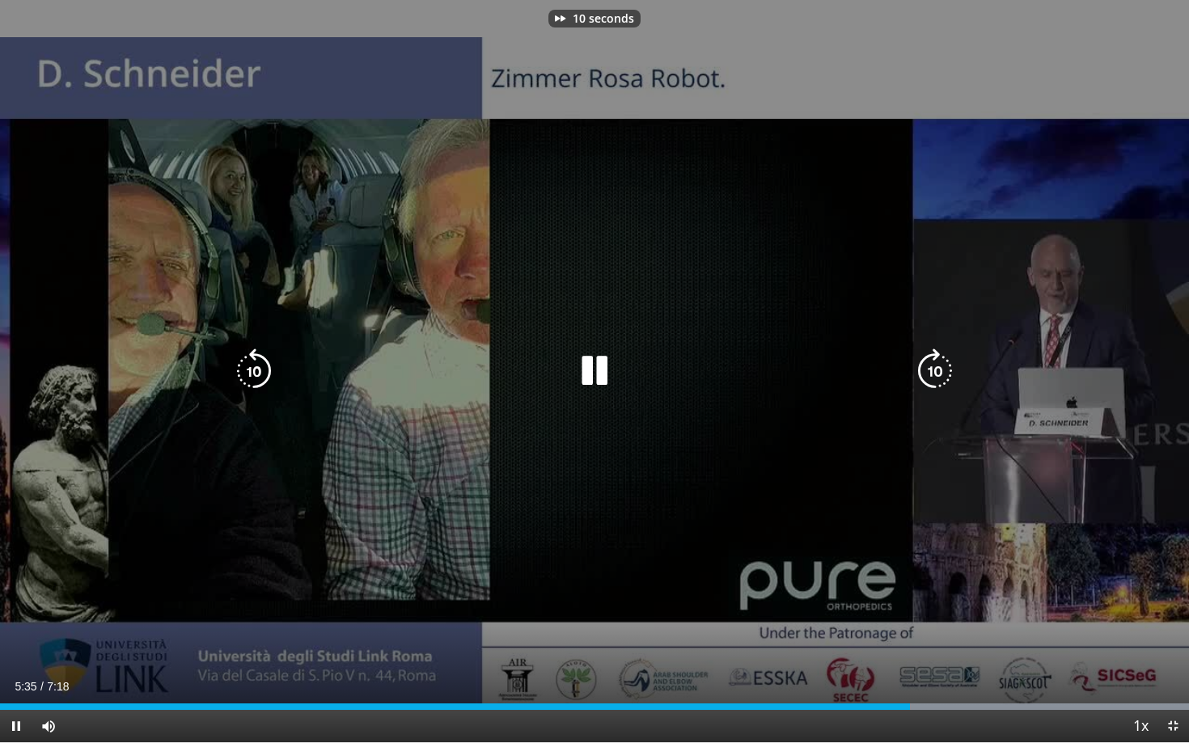
click at [941, 369] on icon "Video Player" at bounding box center [934, 371] width 45 height 45
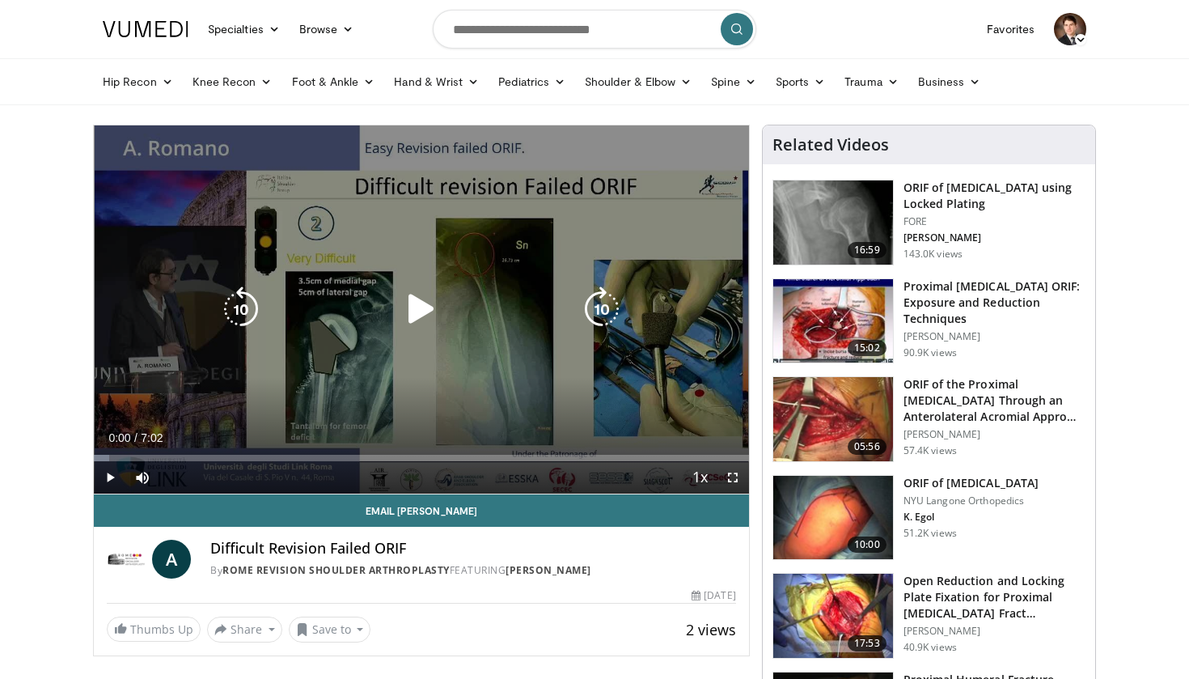
click at [404, 307] on icon "Video Player" at bounding box center [421, 308] width 45 height 45
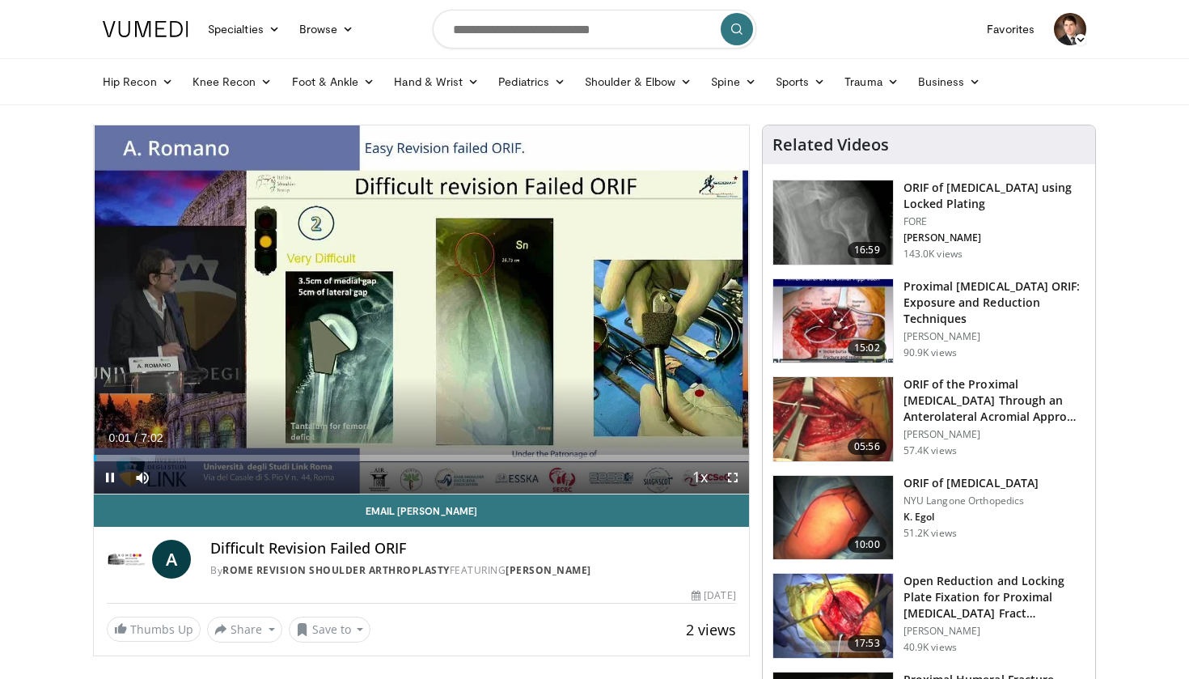
click at [734, 479] on span "Video Player" at bounding box center [733, 477] width 32 height 32
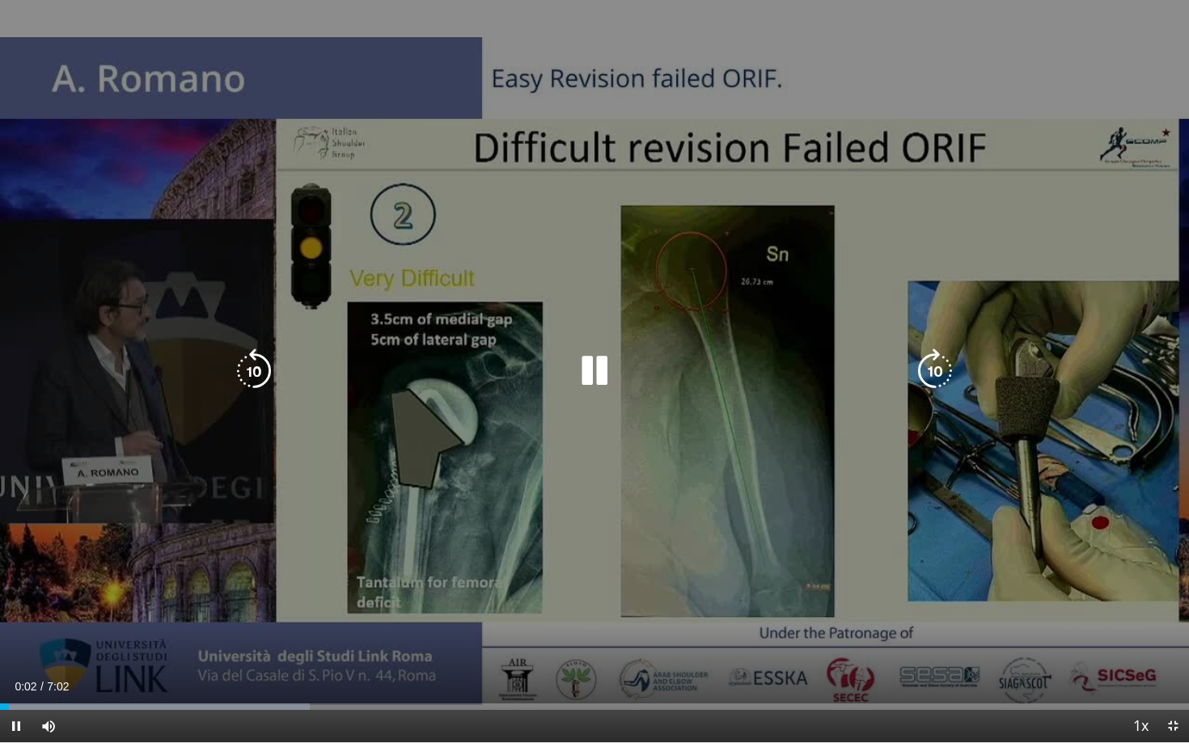
click at [943, 369] on icon "Video Player" at bounding box center [934, 371] width 45 height 45
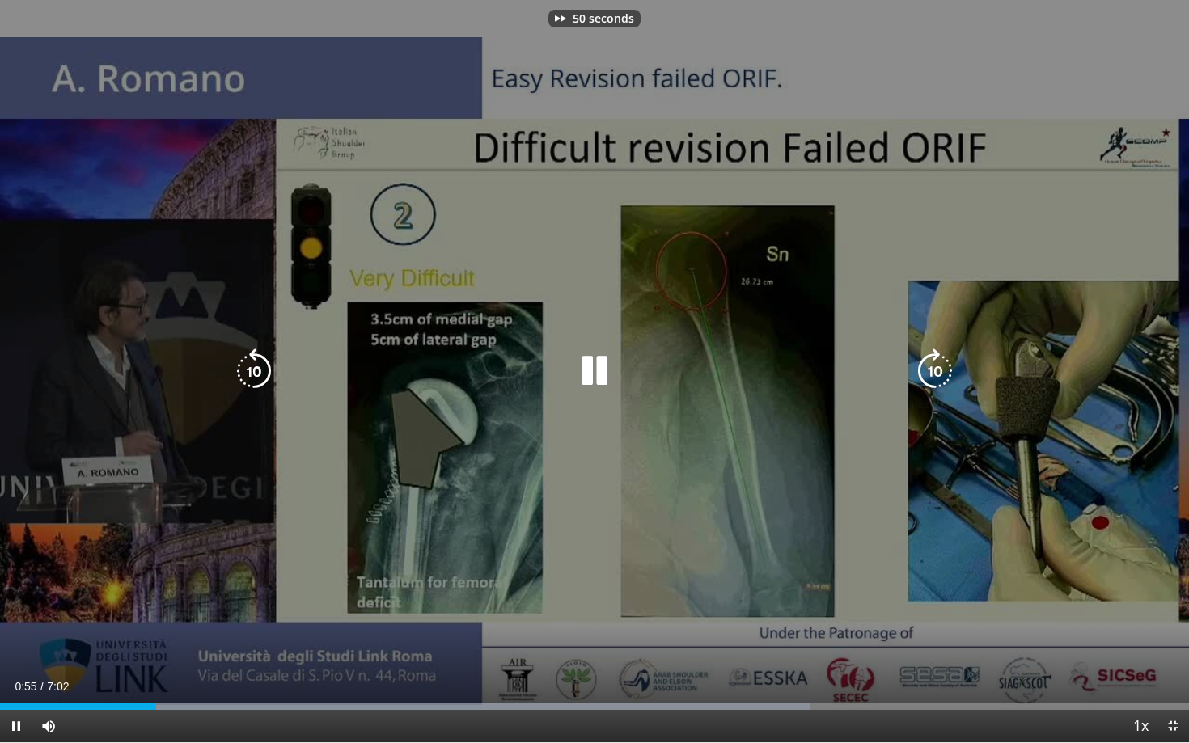
click at [943, 369] on icon "Video Player" at bounding box center [934, 371] width 45 height 45
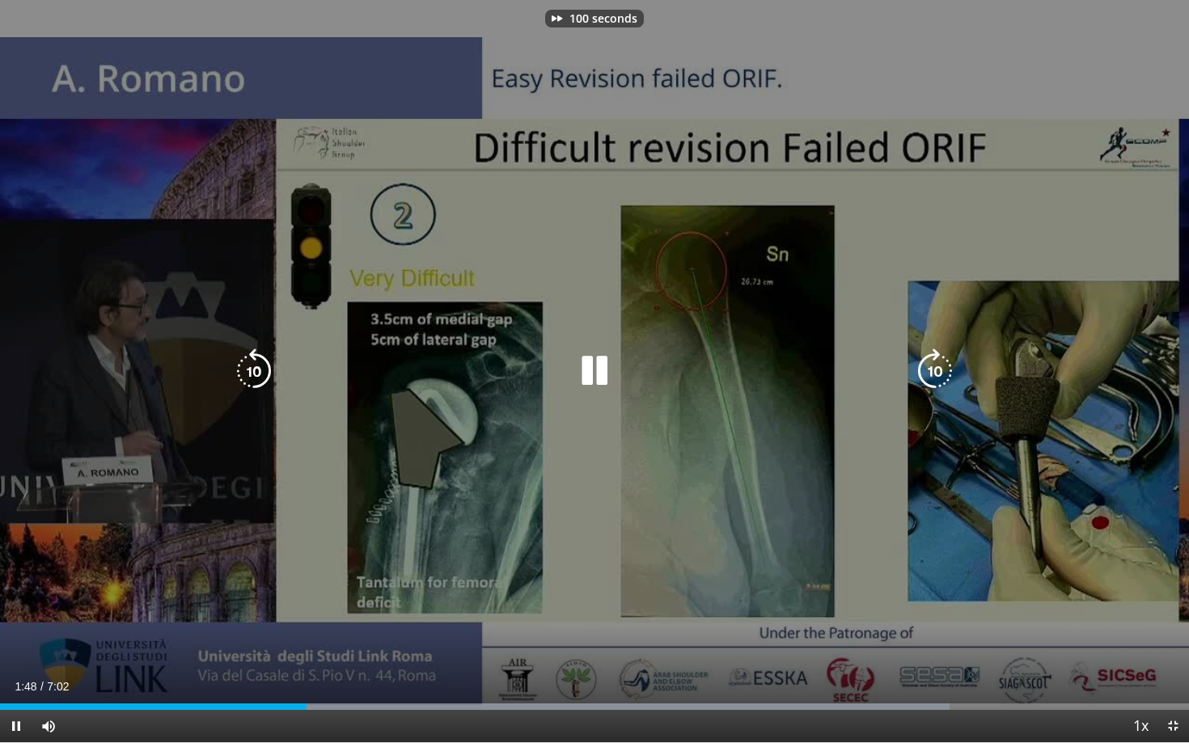
click at [943, 369] on icon "Video Player" at bounding box center [934, 371] width 45 height 45
click at [932, 367] on icon "Video Player" at bounding box center [934, 371] width 45 height 45
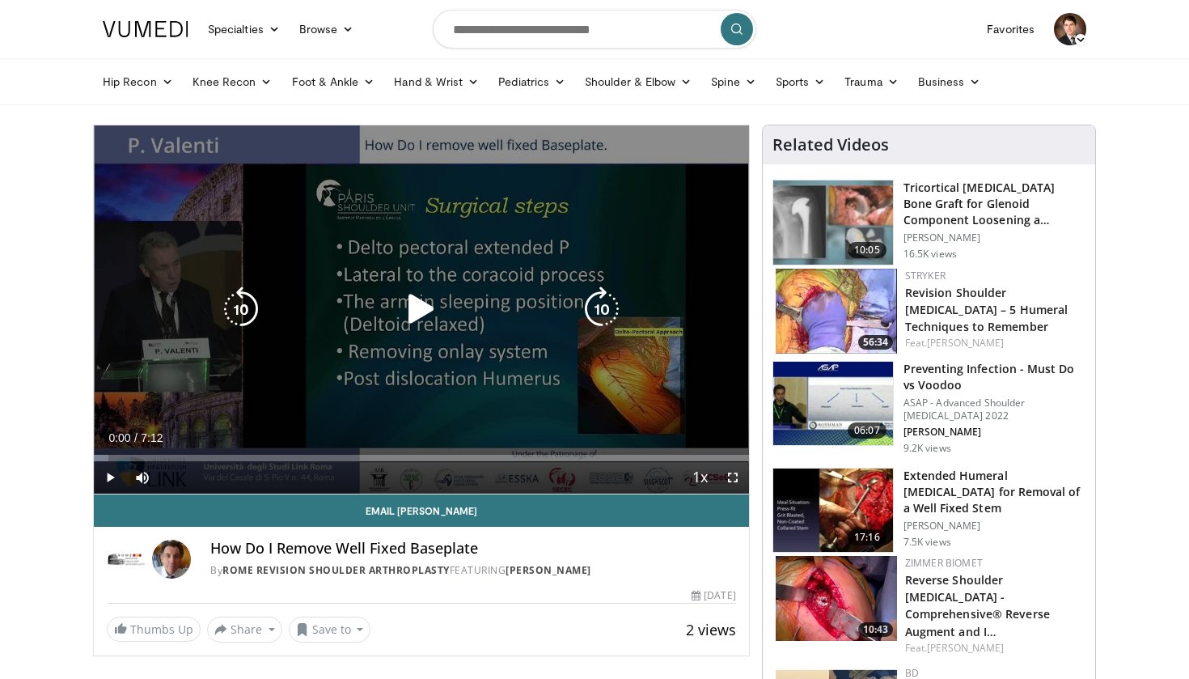
click at [434, 303] on icon "Video Player" at bounding box center [421, 308] width 45 height 45
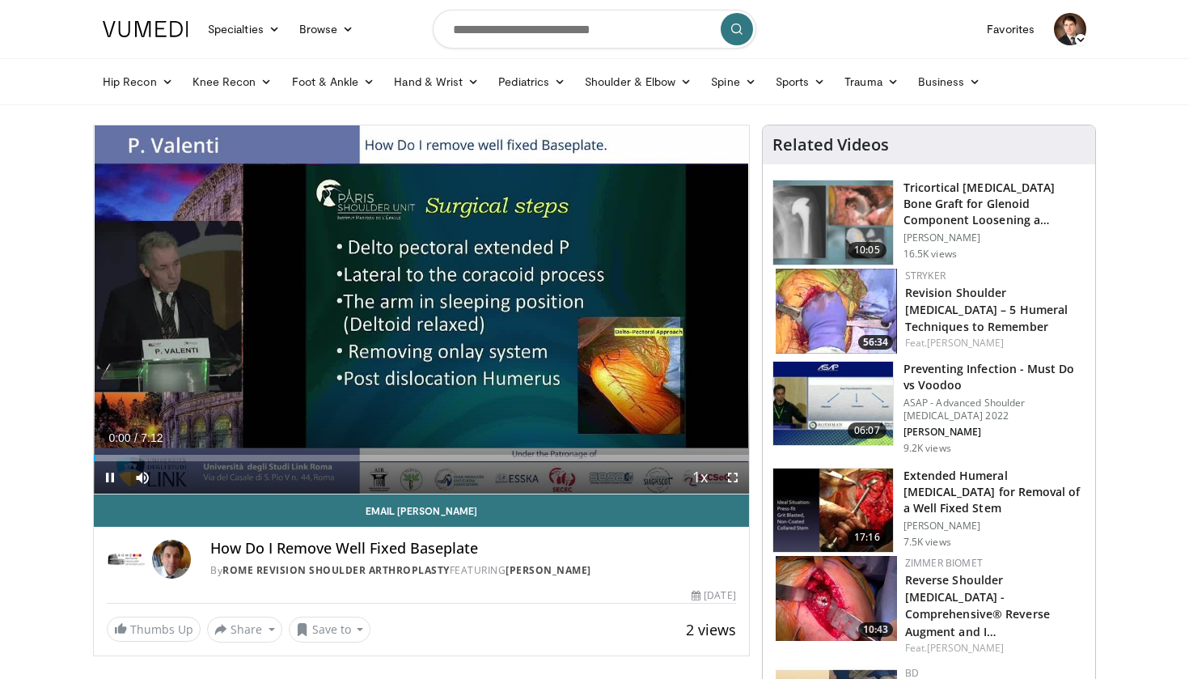
click at [734, 469] on span "Video Player" at bounding box center [733, 477] width 32 height 32
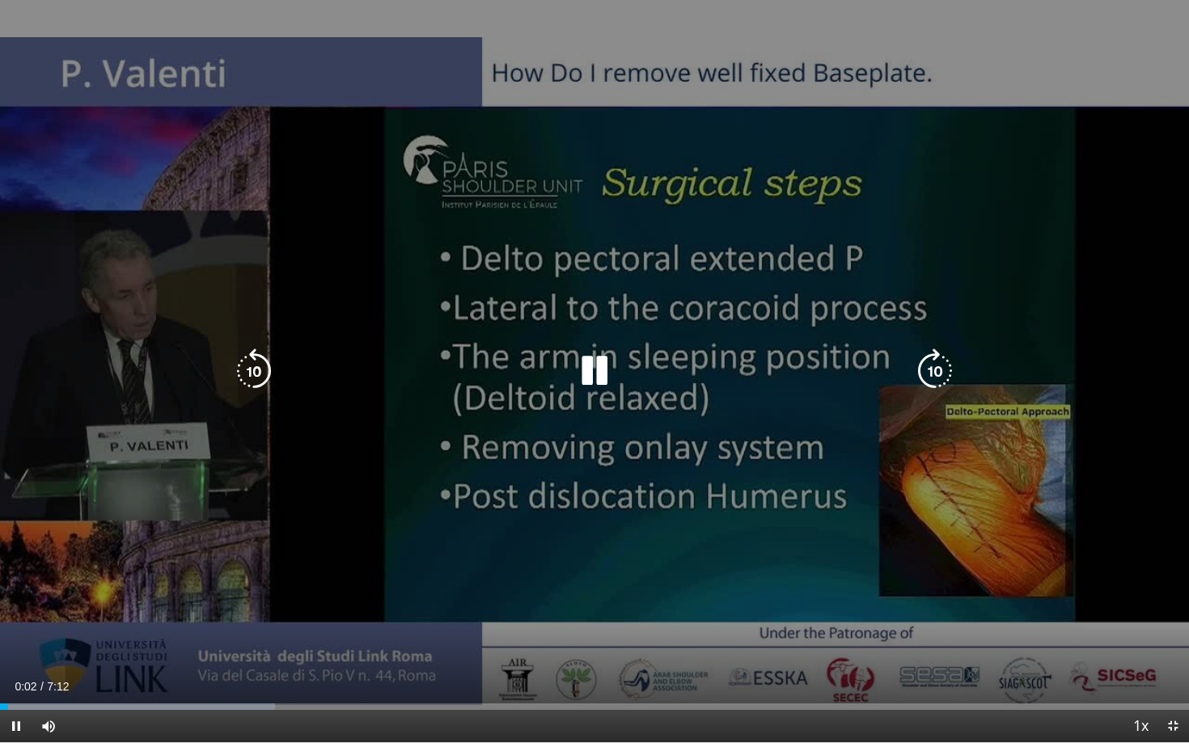
click at [936, 370] on icon "Video Player" at bounding box center [934, 371] width 45 height 45
click at [934, 375] on icon "Video Player" at bounding box center [934, 371] width 45 height 45
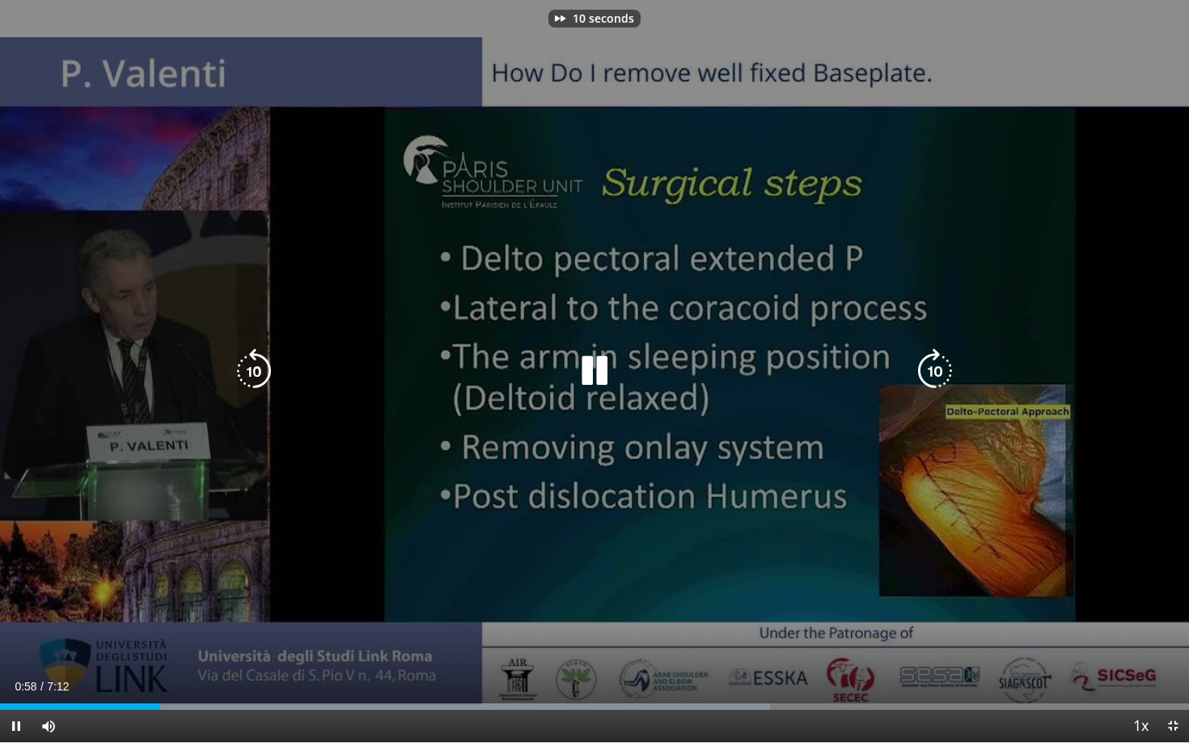
click at [934, 375] on icon "Video Player" at bounding box center [934, 371] width 45 height 45
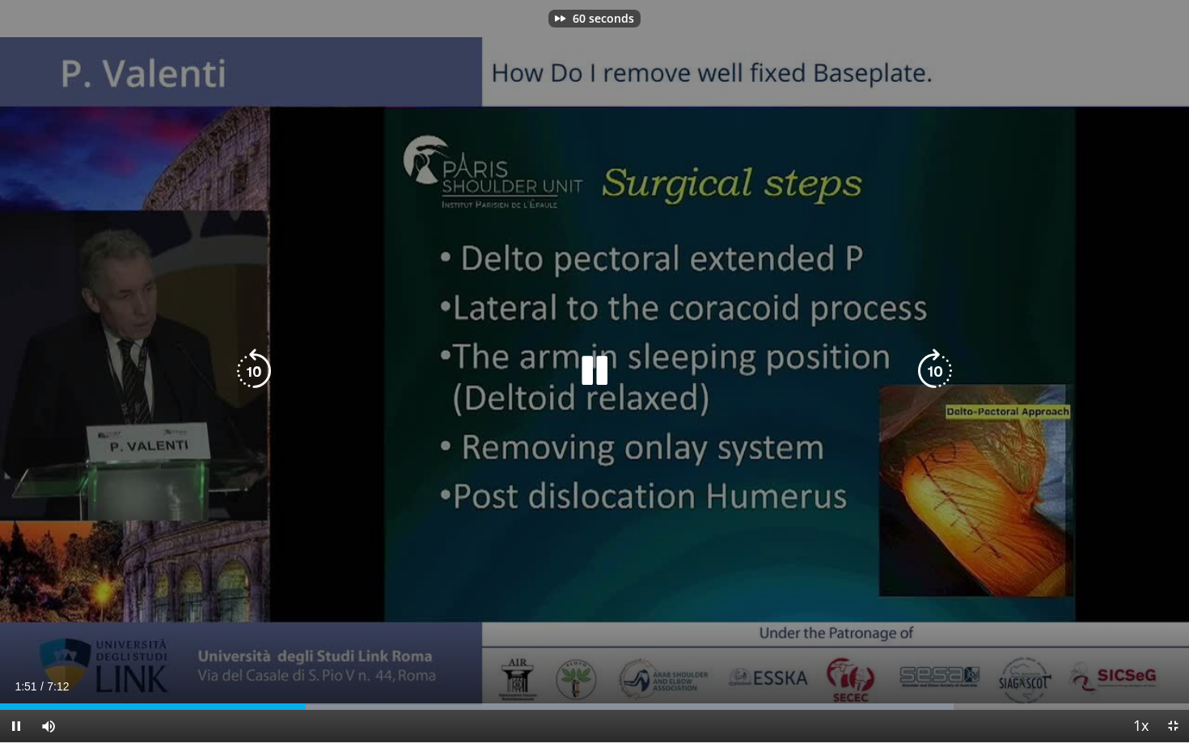
click at [934, 375] on icon "Video Player" at bounding box center [934, 371] width 45 height 45
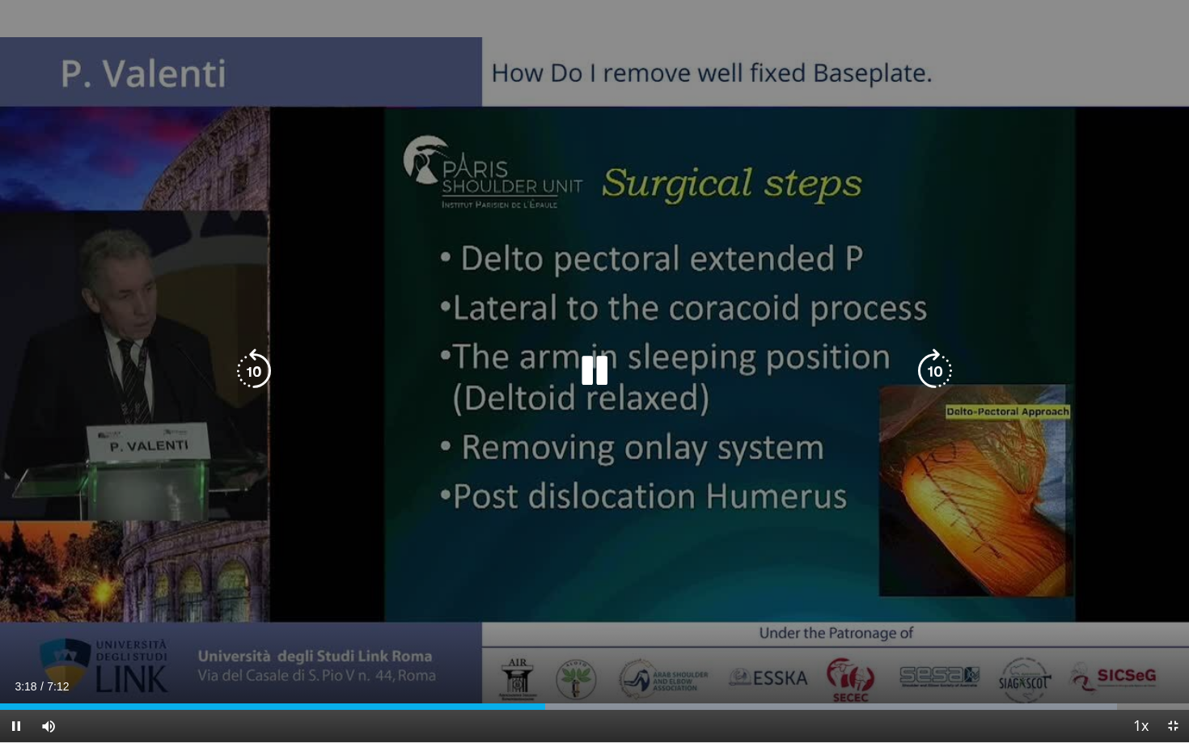
click at [940, 377] on icon "Video Player" at bounding box center [934, 371] width 45 height 45
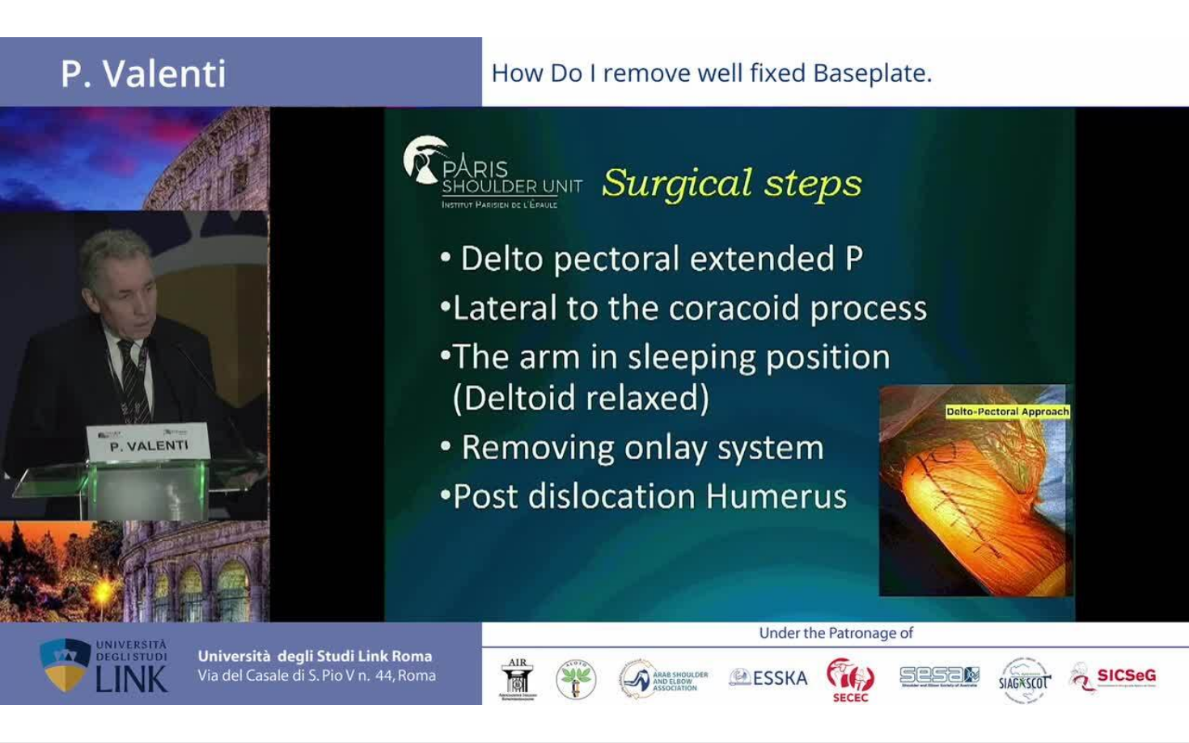
click at [940, 377] on div "40 seconds Tap to unmute" at bounding box center [594, 371] width 1189 height 743
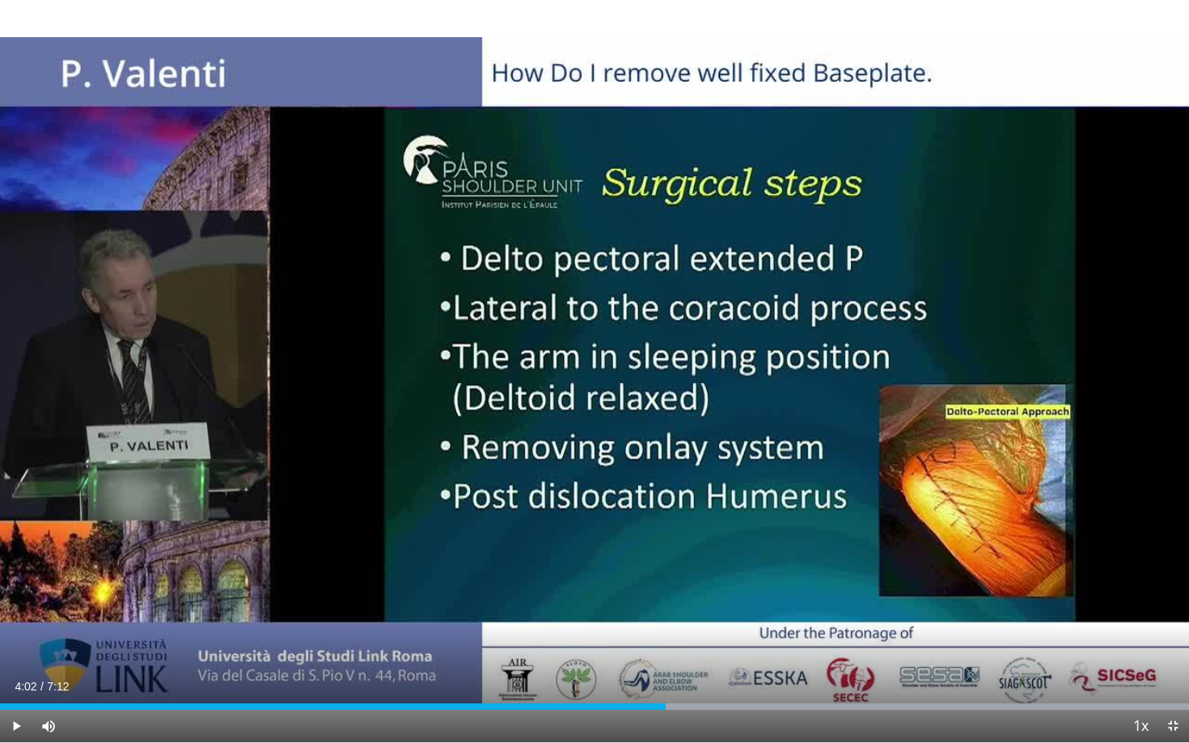
click at [940, 377] on div "40 seconds Tap to unmute" at bounding box center [594, 371] width 1189 height 743
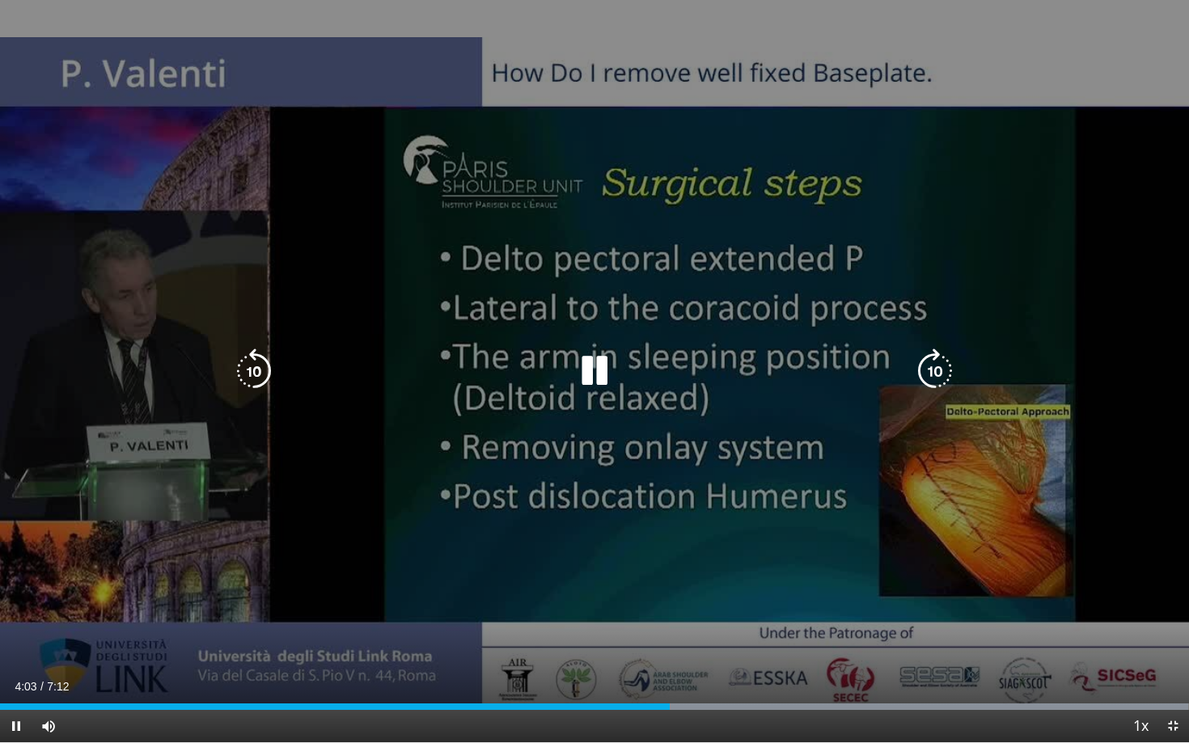
click at [941, 374] on icon "Video Player" at bounding box center [934, 371] width 45 height 45
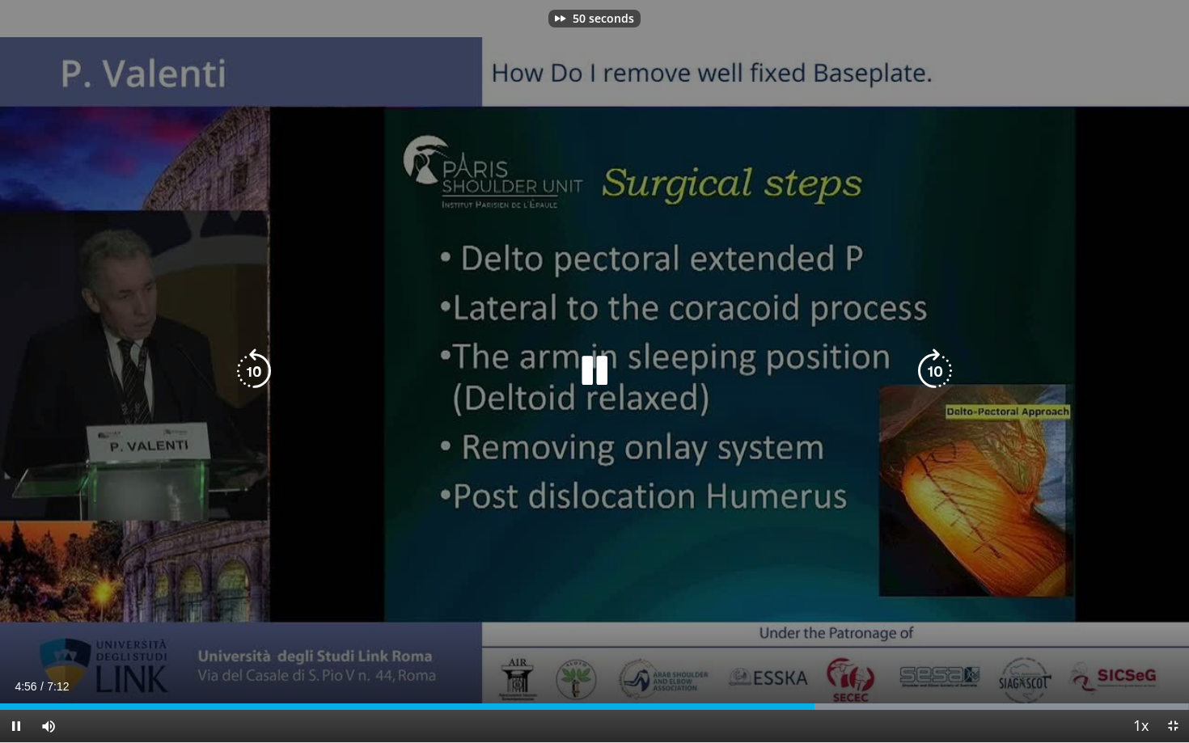
click at [941, 374] on icon "Video Player" at bounding box center [934, 371] width 45 height 45
click at [243, 378] on icon "Video Player" at bounding box center [253, 371] width 45 height 45
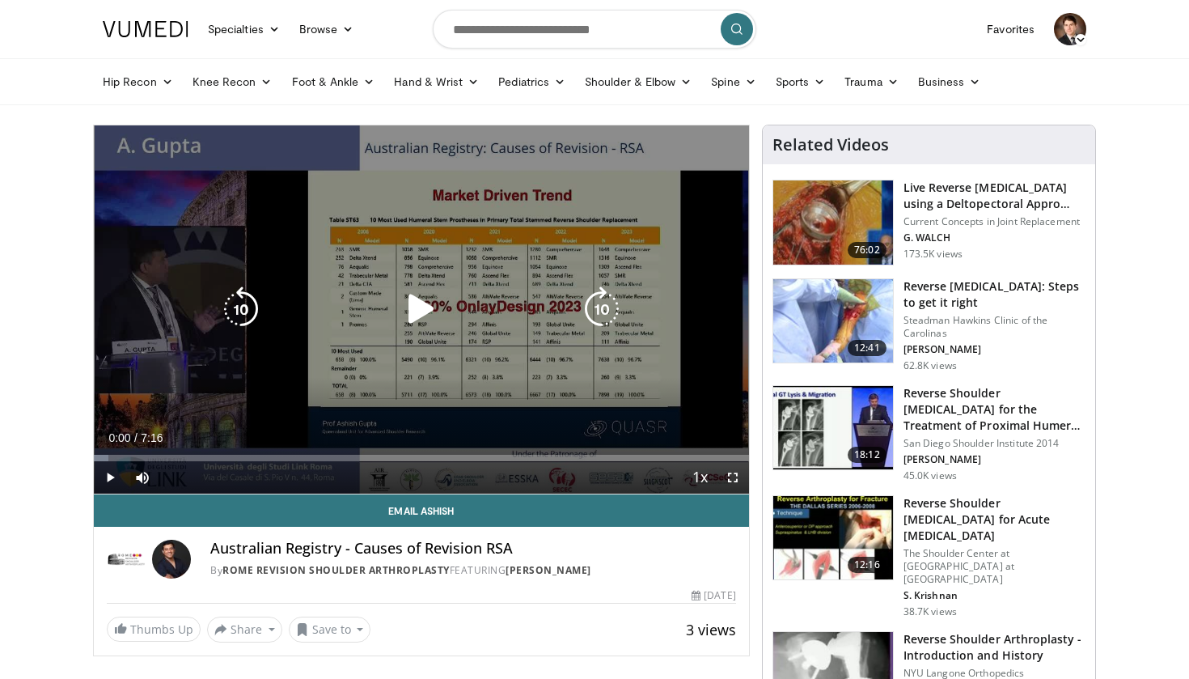
click at [426, 298] on icon "Video Player" at bounding box center [421, 308] width 45 height 45
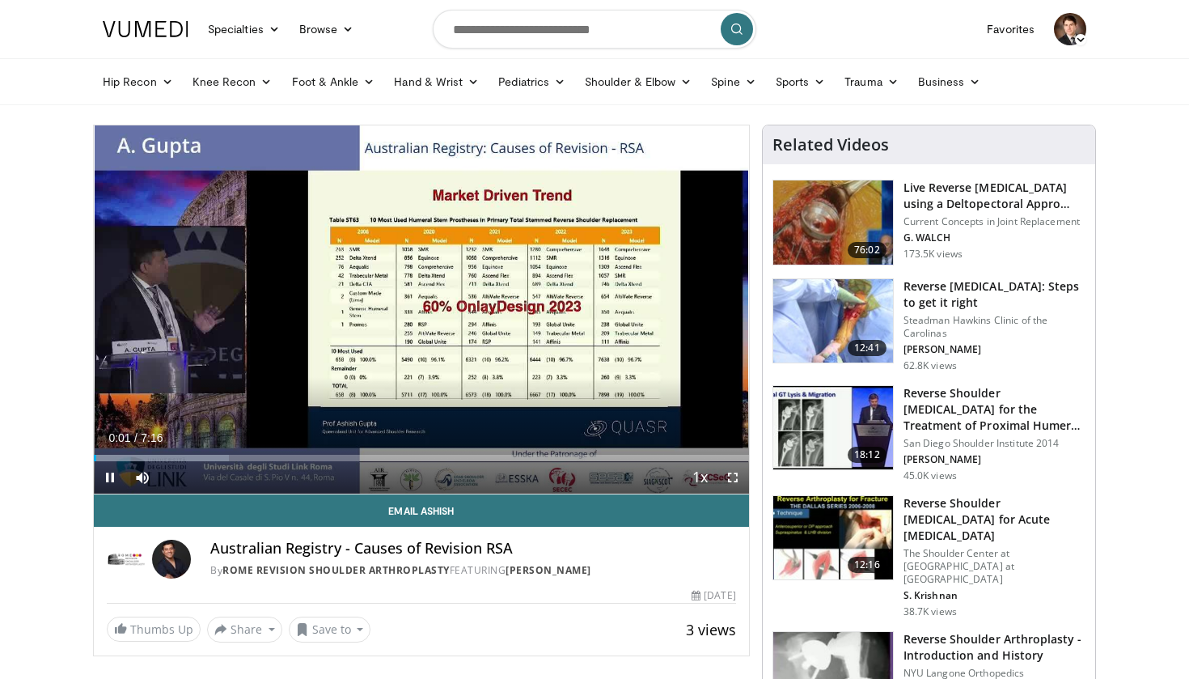
click at [733, 475] on span "Video Player" at bounding box center [733, 477] width 32 height 32
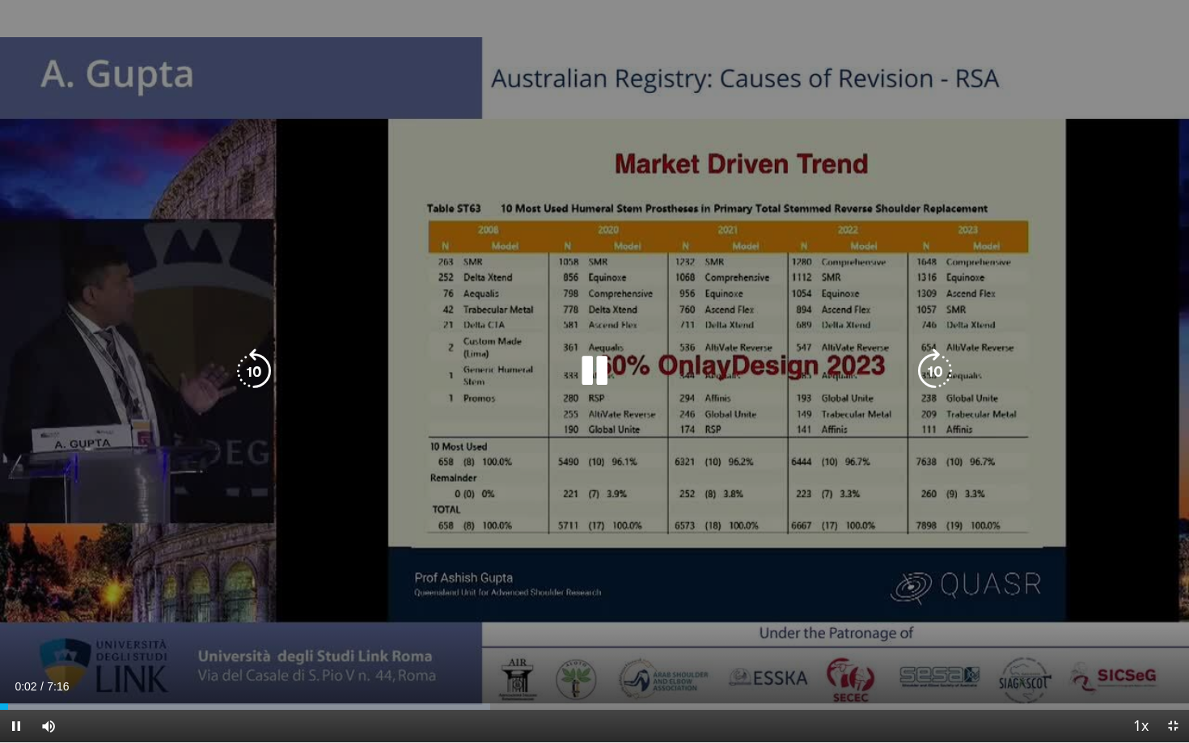
click at [934, 374] on icon "Video Player" at bounding box center [934, 371] width 45 height 45
click at [599, 369] on icon "Video Player" at bounding box center [594, 371] width 45 height 45
click at [587, 379] on icon "Video Player" at bounding box center [594, 371] width 45 height 45
click at [260, 374] on icon "Video Player" at bounding box center [253, 371] width 45 height 45
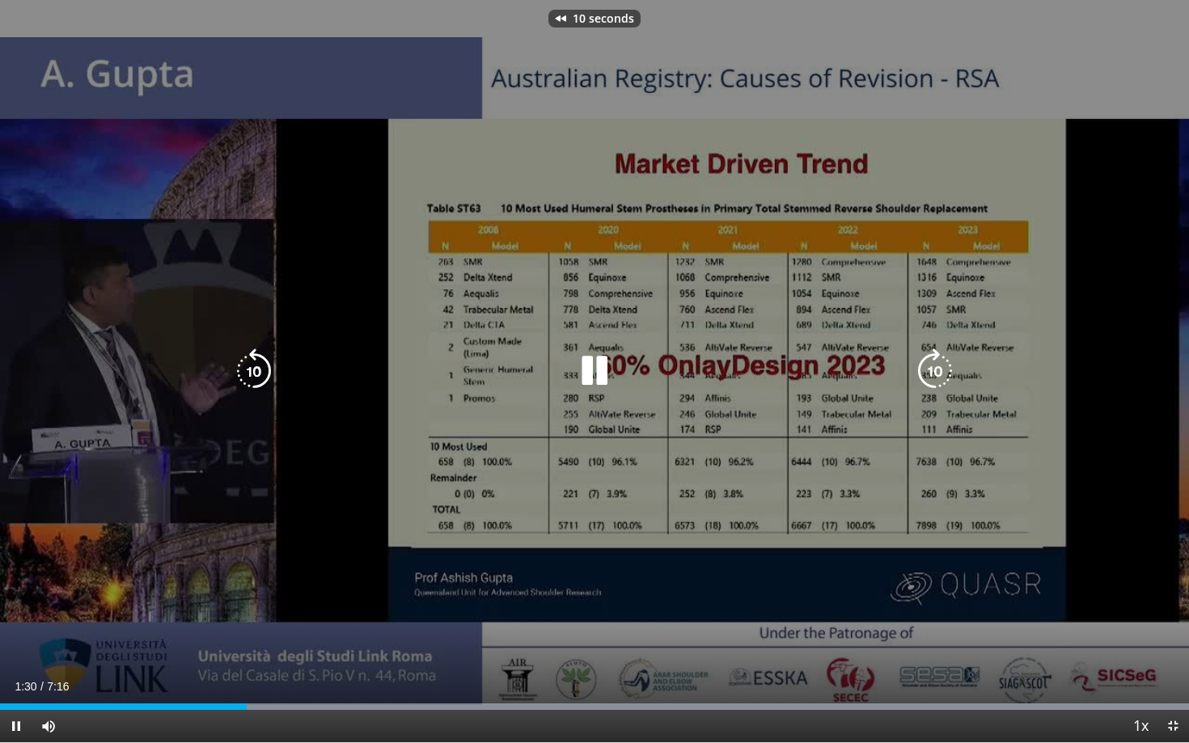
click at [591, 358] on icon "Video Player" at bounding box center [594, 371] width 45 height 45
click at [586, 382] on icon "Video Player" at bounding box center [594, 371] width 45 height 45
click at [268, 373] on icon "Video Player" at bounding box center [253, 371] width 45 height 45
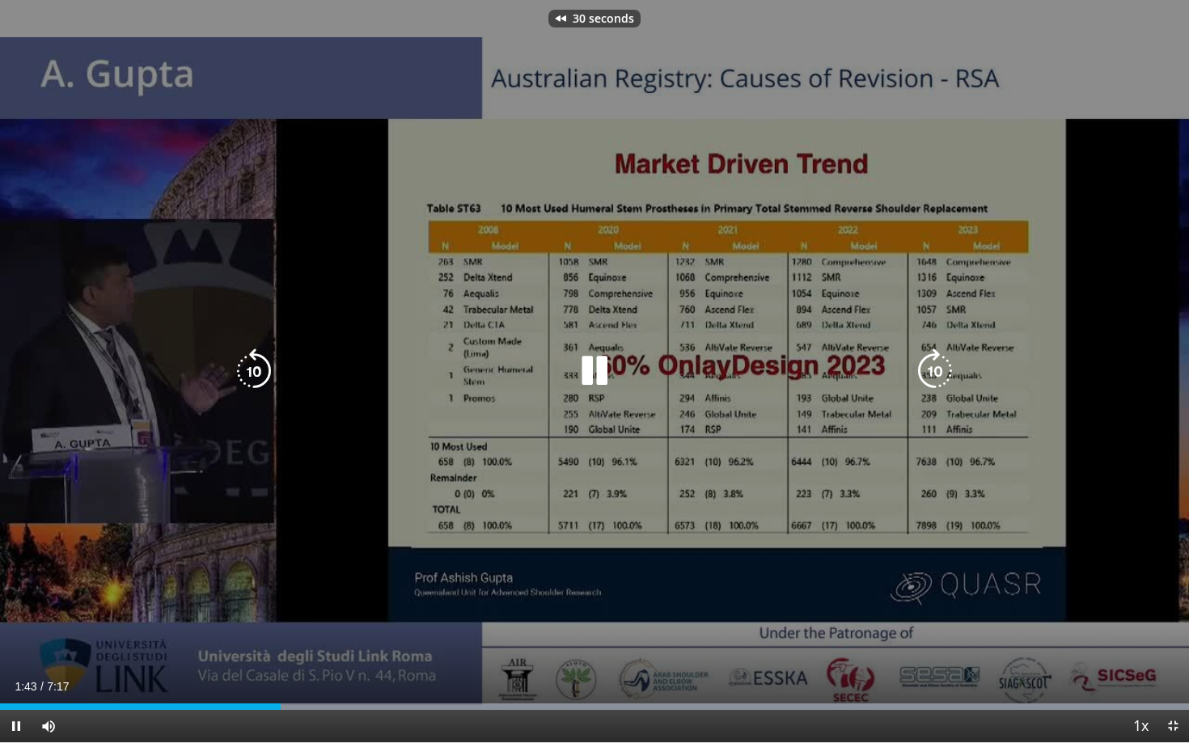
click at [268, 373] on icon "Video Player" at bounding box center [253, 371] width 45 height 45
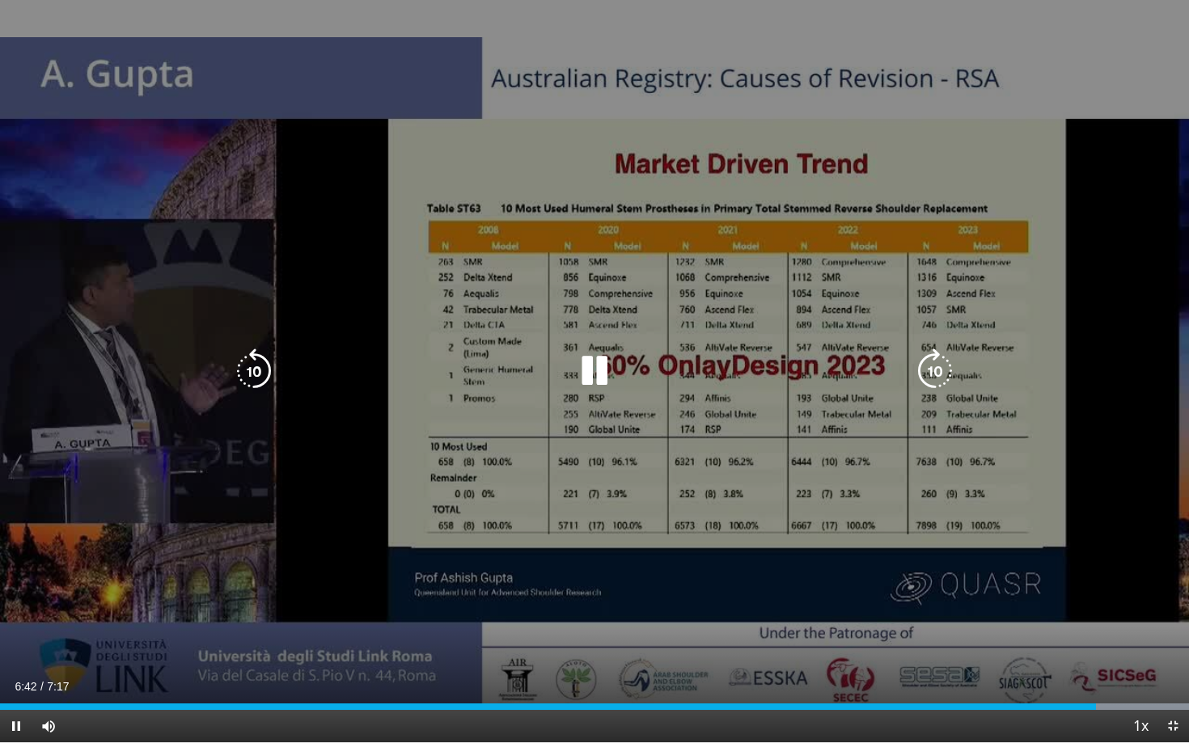
click at [252, 368] on icon "Video Player" at bounding box center [253, 371] width 45 height 45
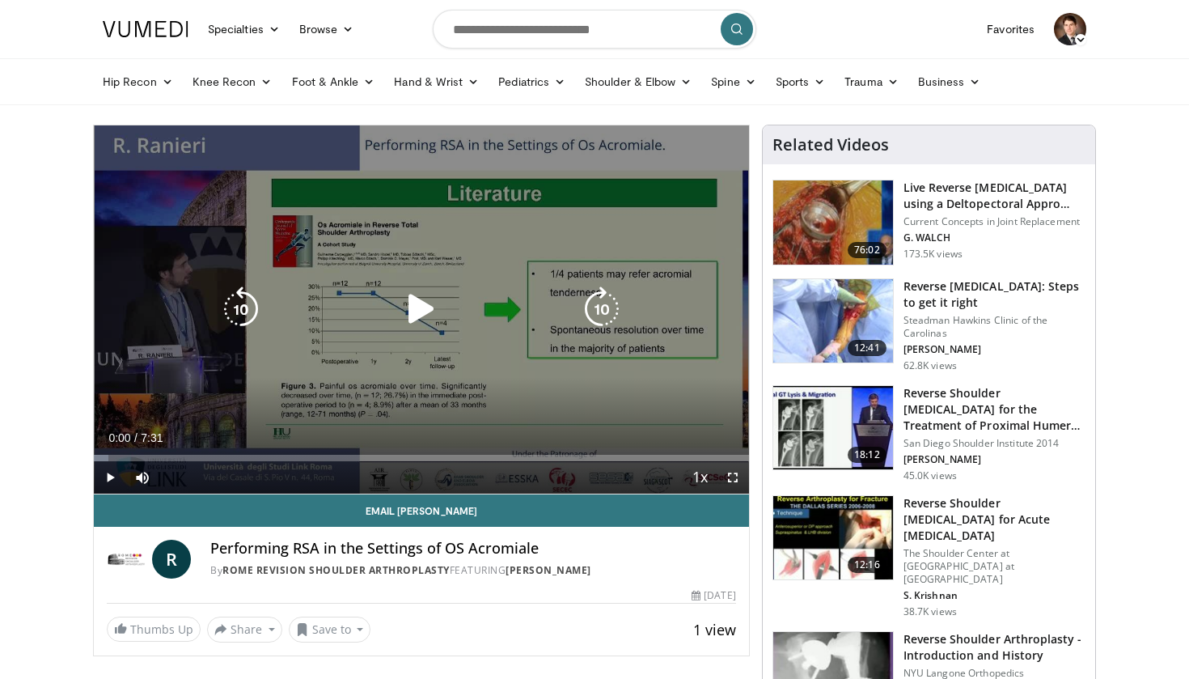
click at [416, 319] on icon "Video Player" at bounding box center [421, 308] width 45 height 45
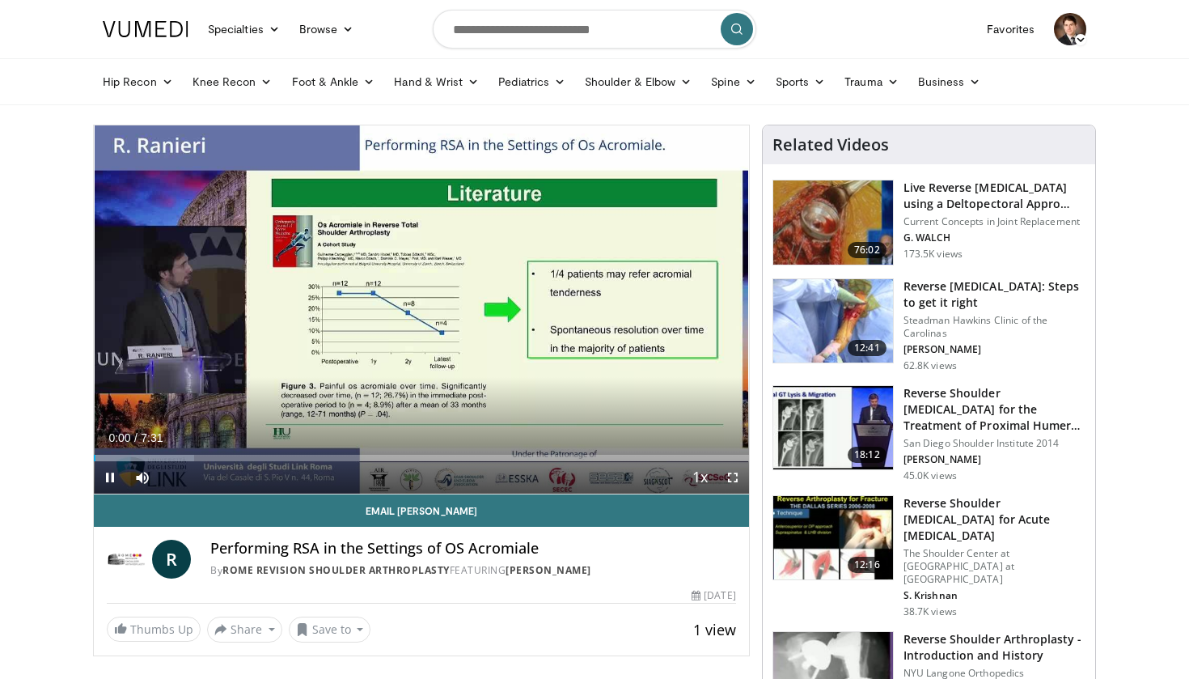
click at [733, 470] on span "Video Player" at bounding box center [733, 477] width 32 height 32
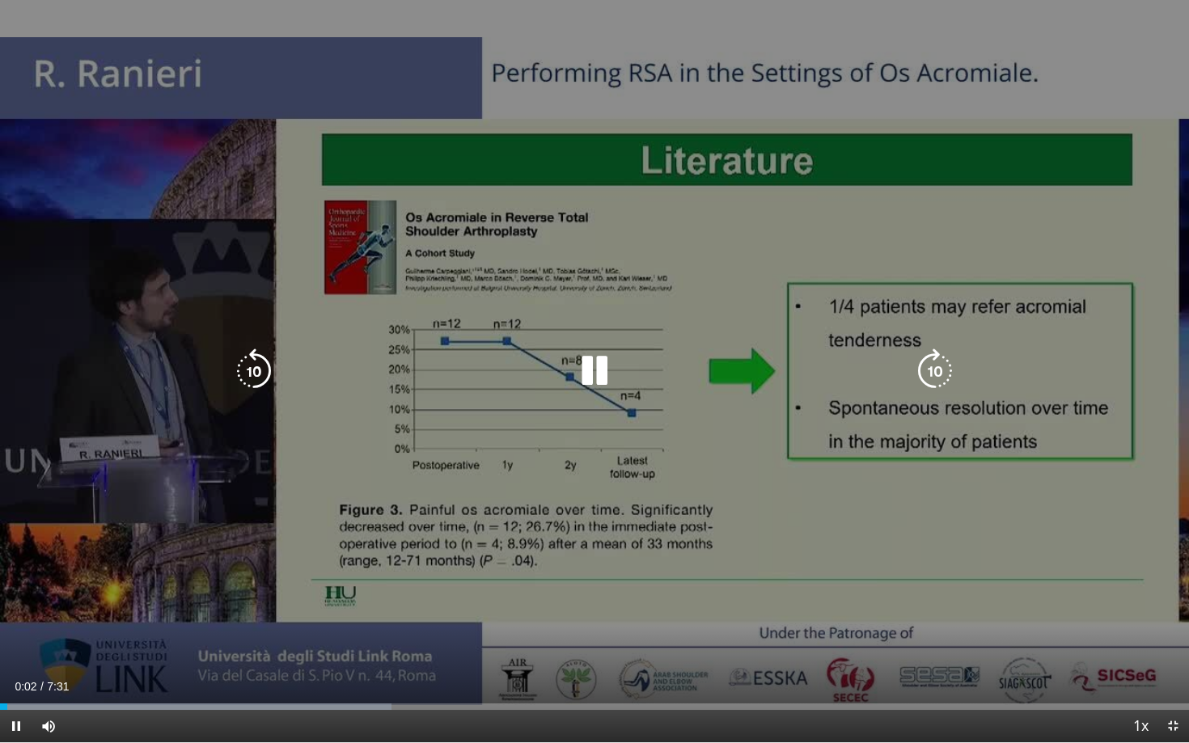
click at [940, 375] on icon "Video Player" at bounding box center [934, 371] width 45 height 45
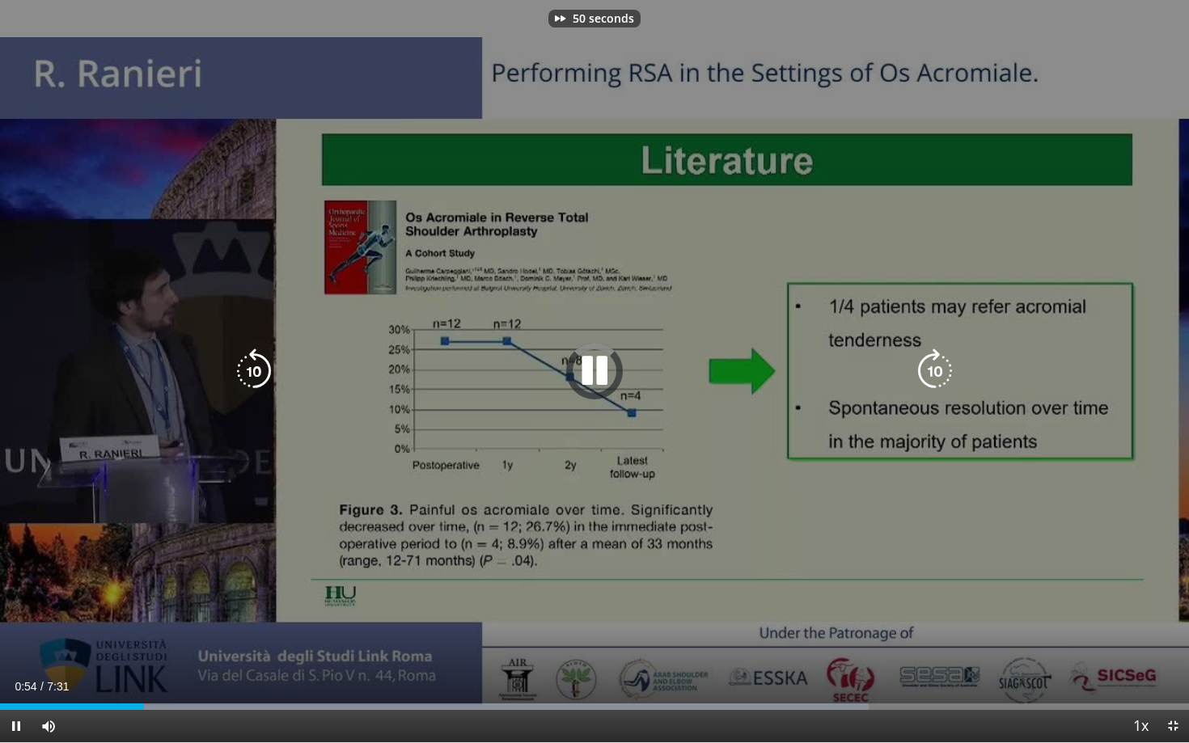
click at [940, 375] on icon "Video Player" at bounding box center [934, 371] width 45 height 45
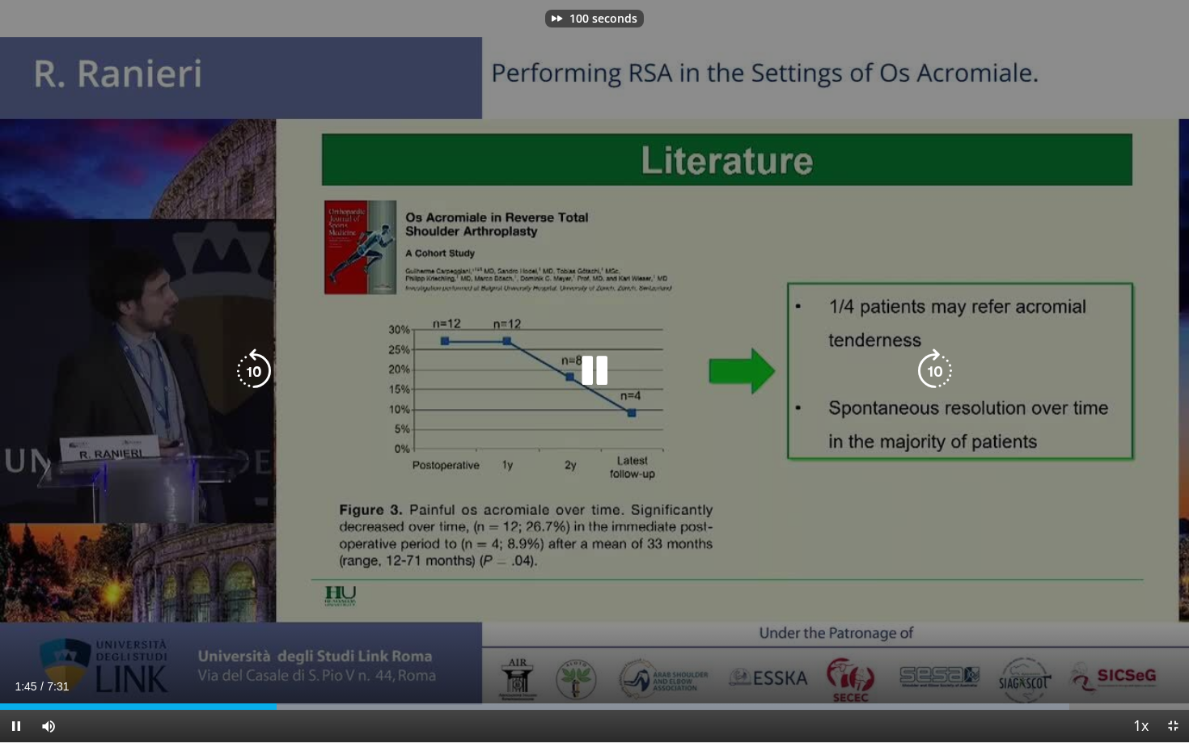
click at [940, 375] on icon "Video Player" at bounding box center [934, 371] width 45 height 45
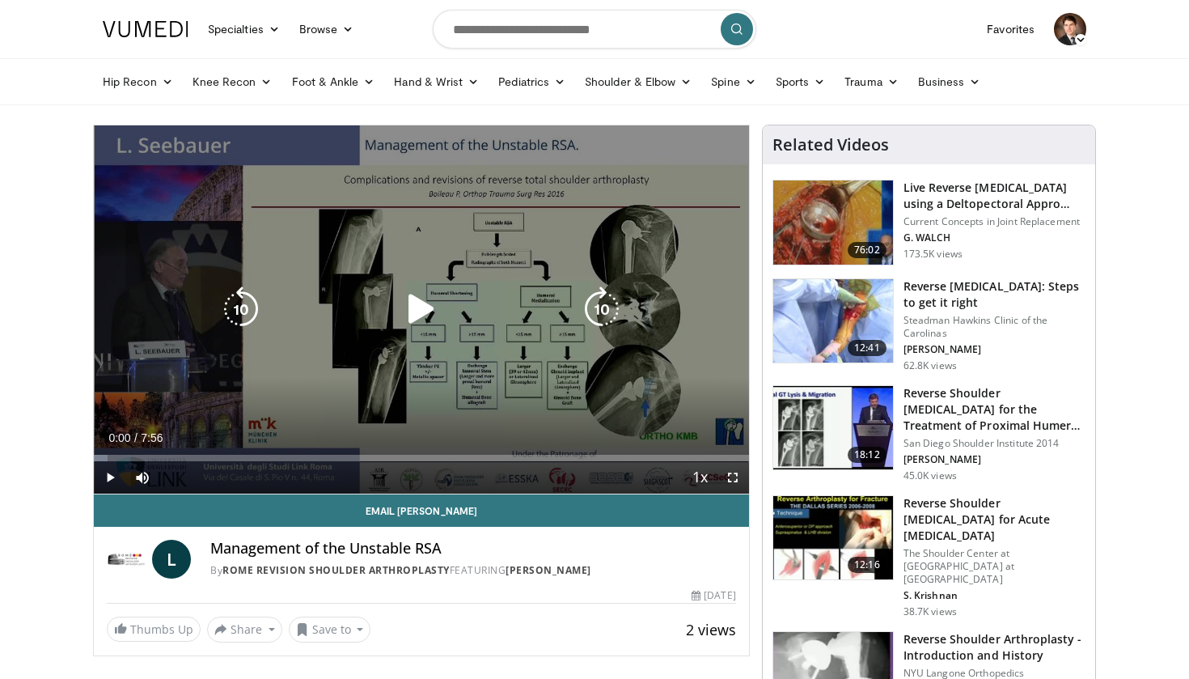
click at [438, 310] on icon "Video Player" at bounding box center [421, 308] width 45 height 45
click at [601, 307] on icon "Video Player" at bounding box center [601, 308] width 45 height 45
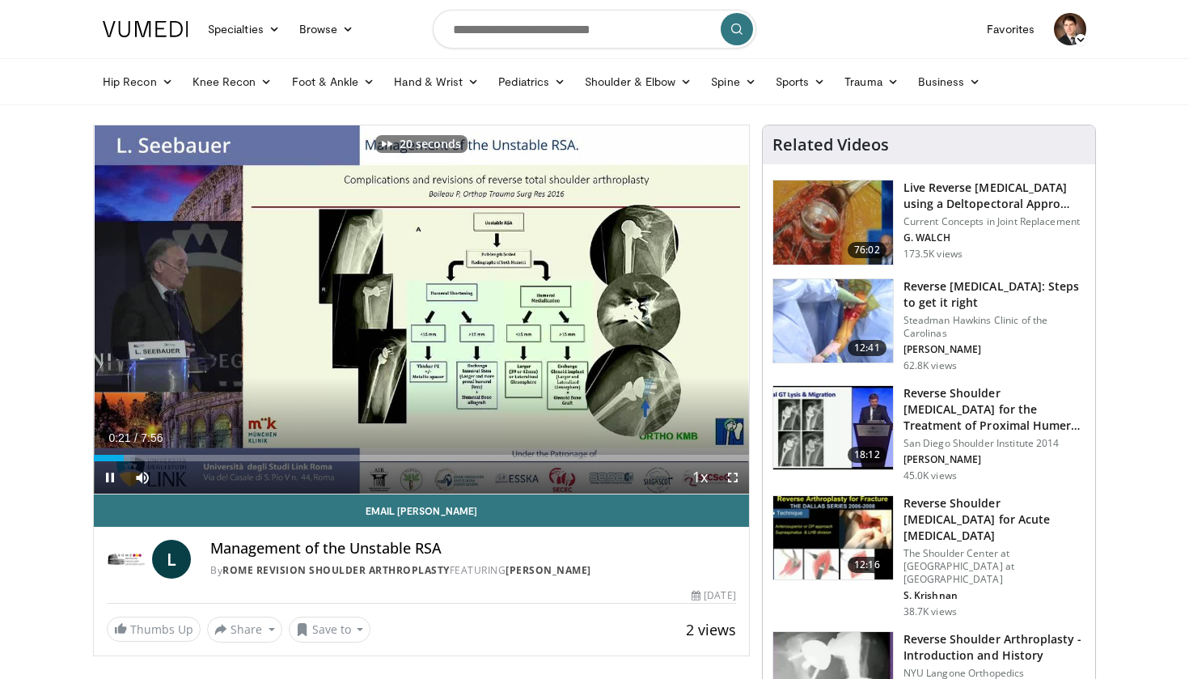
click at [738, 479] on span "Video Player" at bounding box center [733, 477] width 32 height 32
